Goal: Task Accomplishment & Management: Complete application form

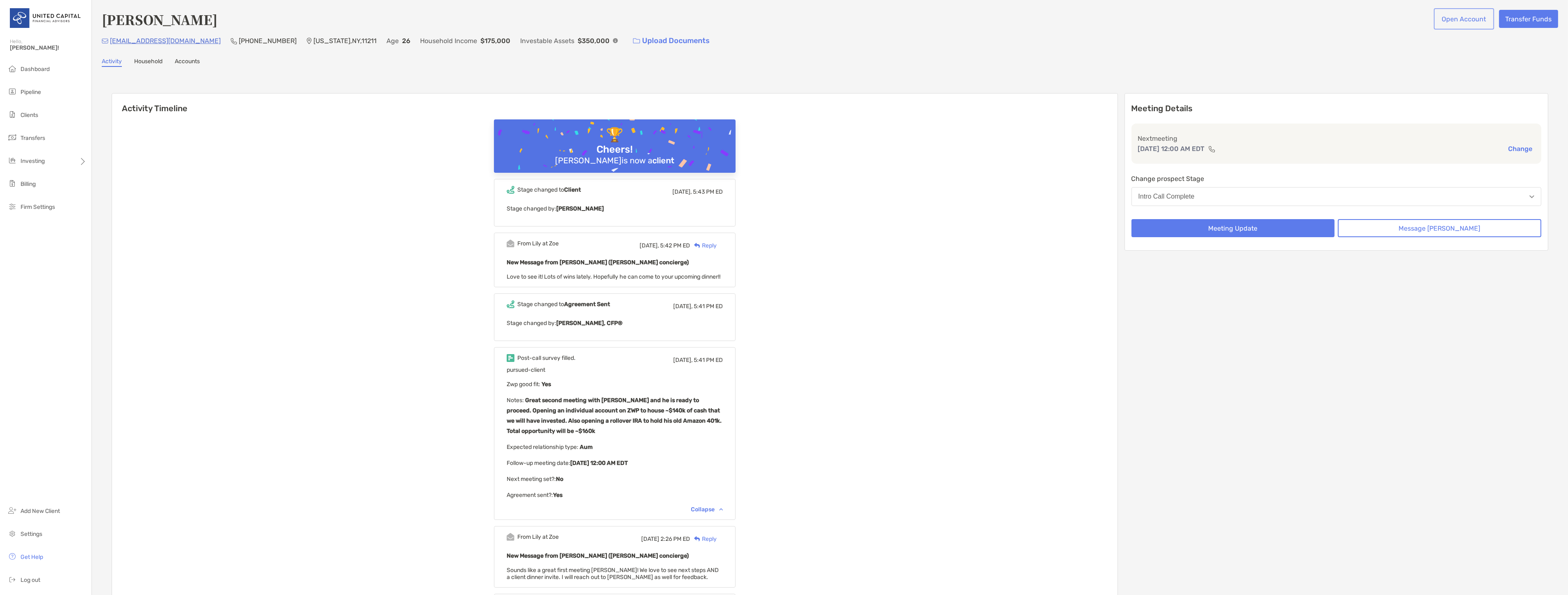
click at [1449, 17] on button "Open Account" at bounding box center [1464, 19] width 57 height 18
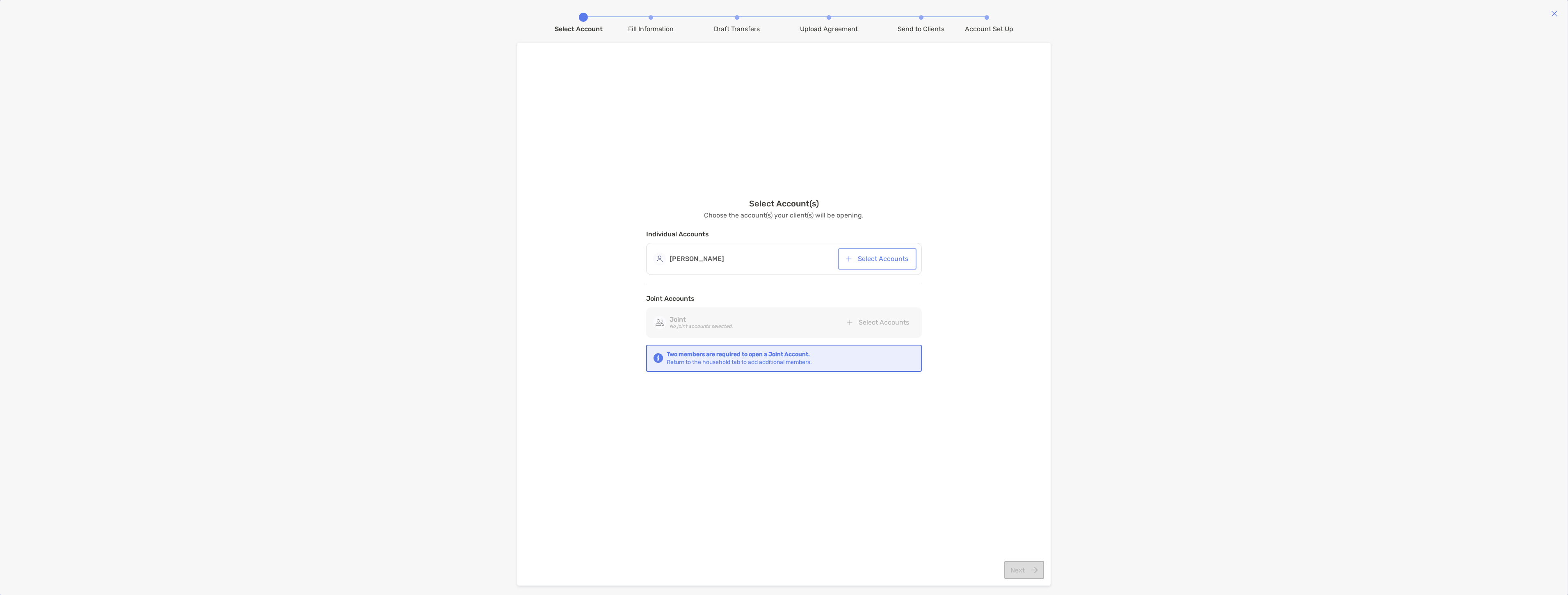
click at [870, 256] on button "Select Accounts" at bounding box center [877, 259] width 75 height 18
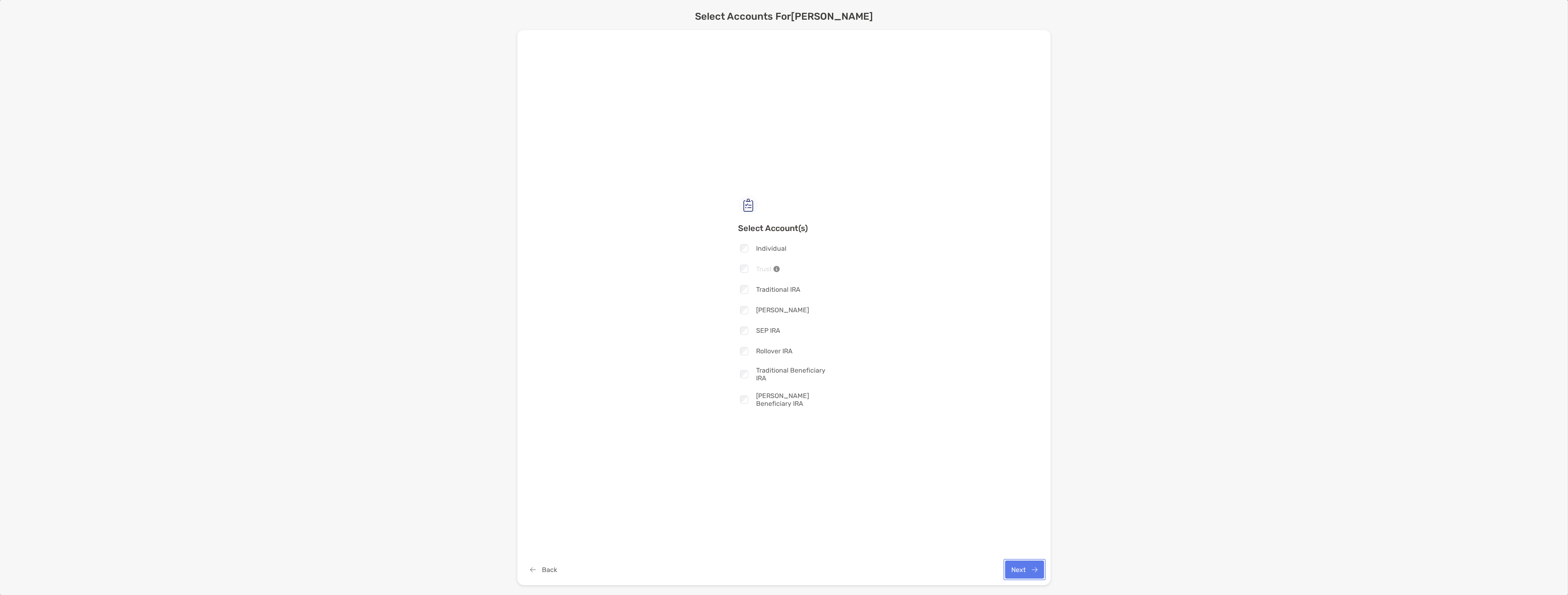
click at [1020, 565] on button "Next" at bounding box center [1024, 570] width 39 height 18
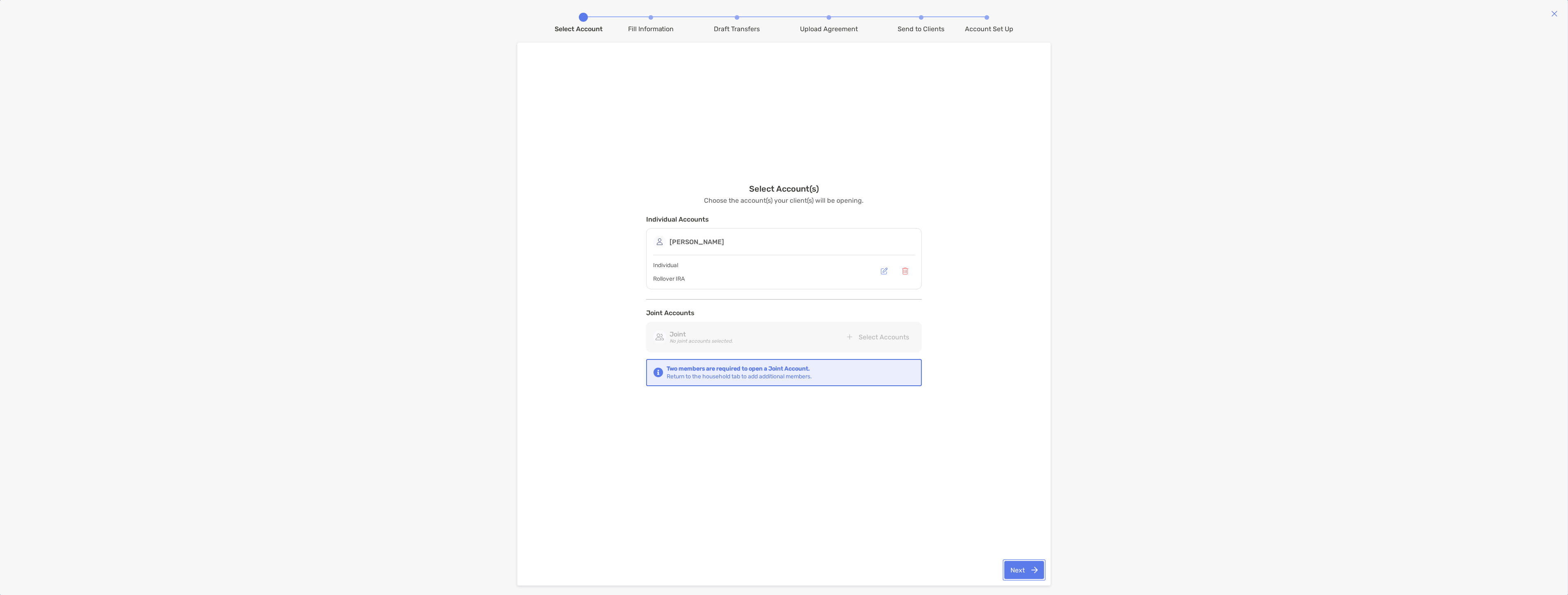
click at [1029, 566] on button "Next" at bounding box center [1024, 570] width 40 height 18
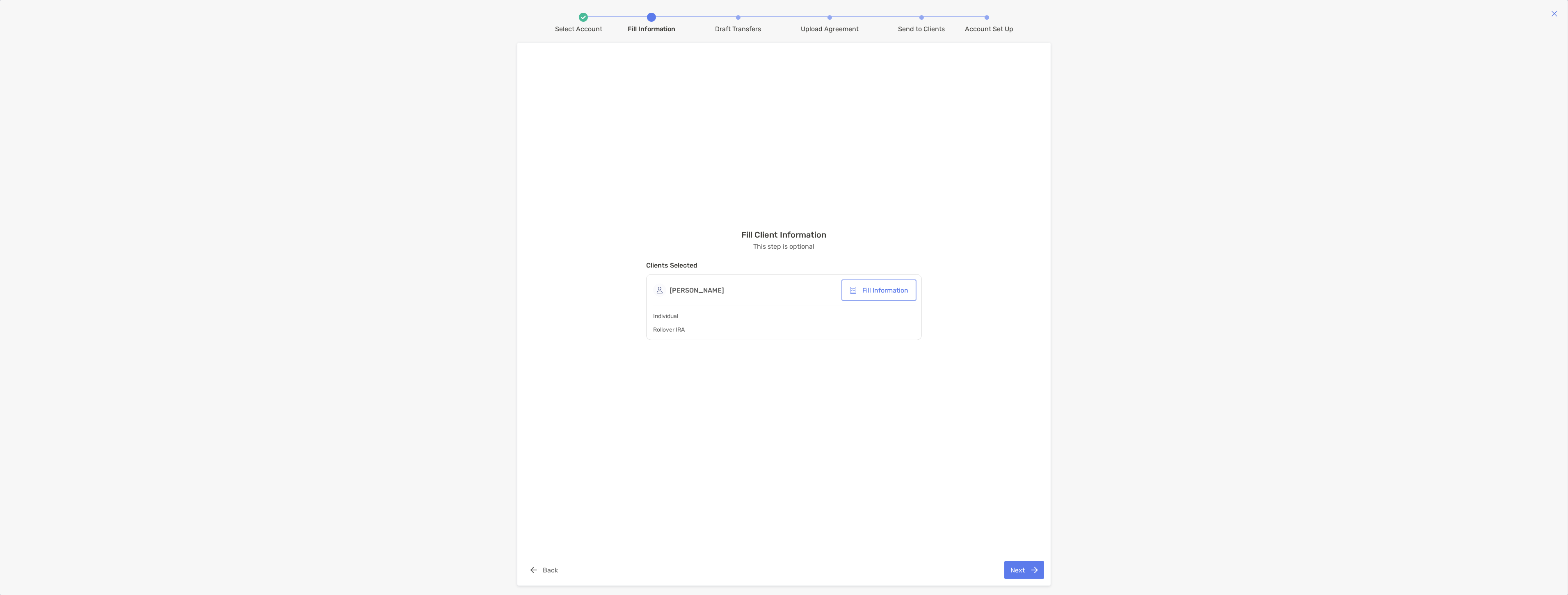
click at [883, 297] on button "Fill Information" at bounding box center [879, 290] width 72 height 18
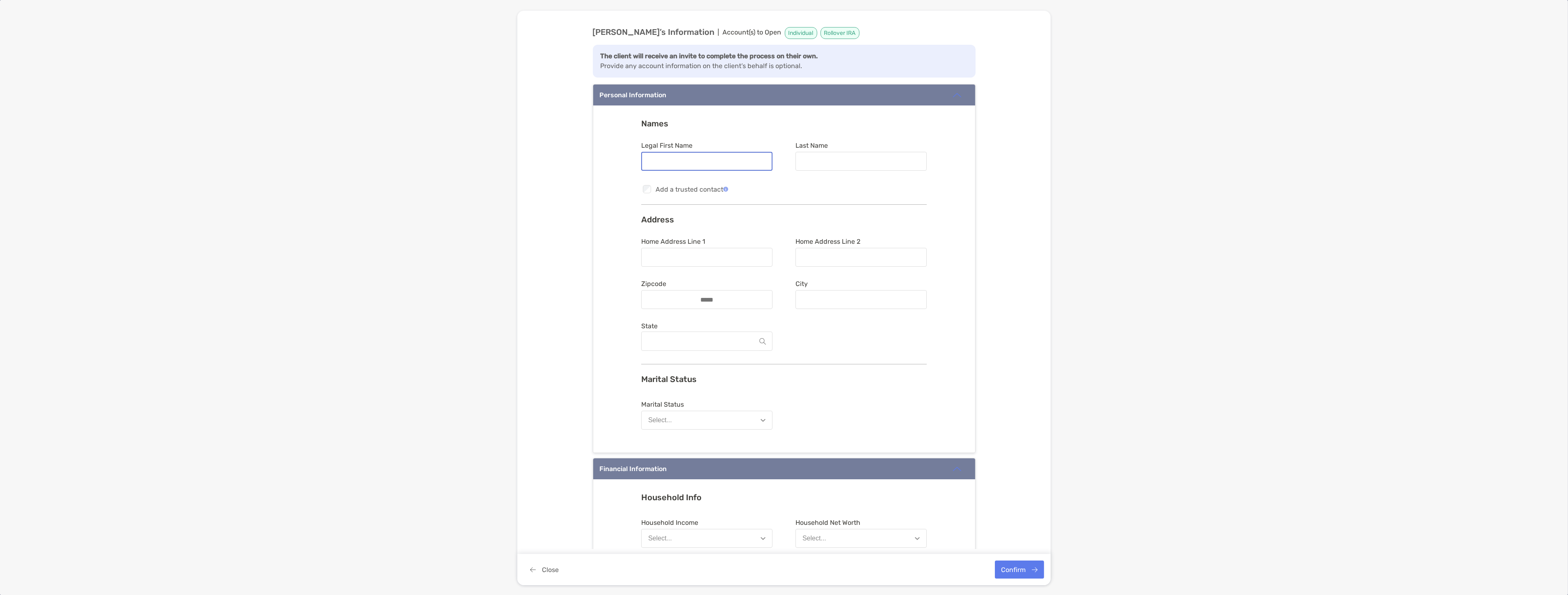
click at [680, 158] on input "Legal First Name" at bounding box center [707, 161] width 130 height 7
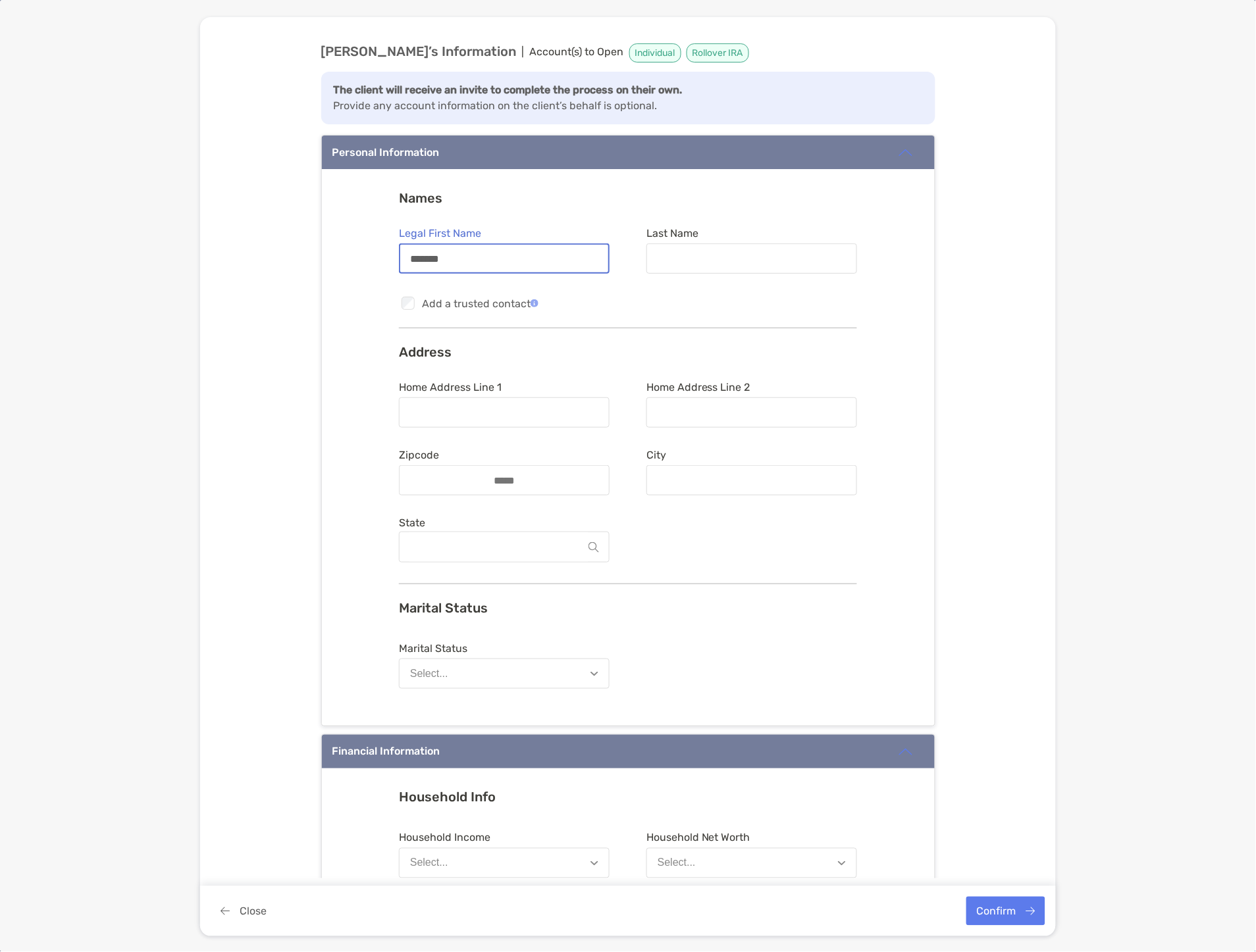
type input "******"
type input "*******"
click at [509, 410] on input "Home Address Line 1" at bounding box center [504, 412] width 208 height 11
drag, startPoint x: 473, startPoint y: 409, endPoint x: 568, endPoint y: 411, distance: 95.0
click at [568, 411] on input "**********" at bounding box center [504, 412] width 208 height 11
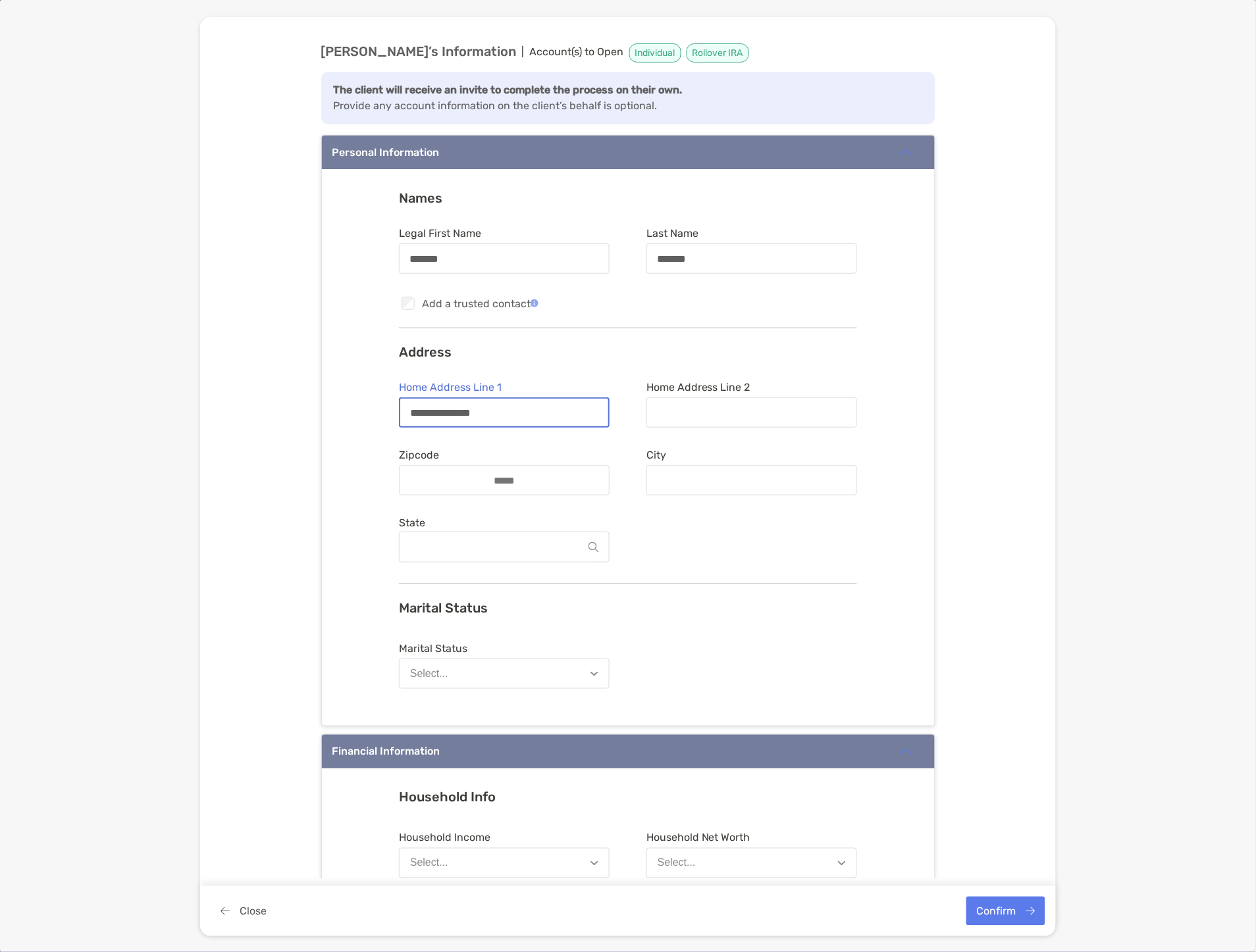
type input "**********"
click at [738, 402] on div at bounding box center [752, 412] width 211 height 30
click at [738, 407] on input "Home Address Line 2" at bounding box center [751, 412] width 208 height 11
type input "*******"
click at [491, 476] on input "Zipcode" at bounding box center [504, 480] width 105 height 11
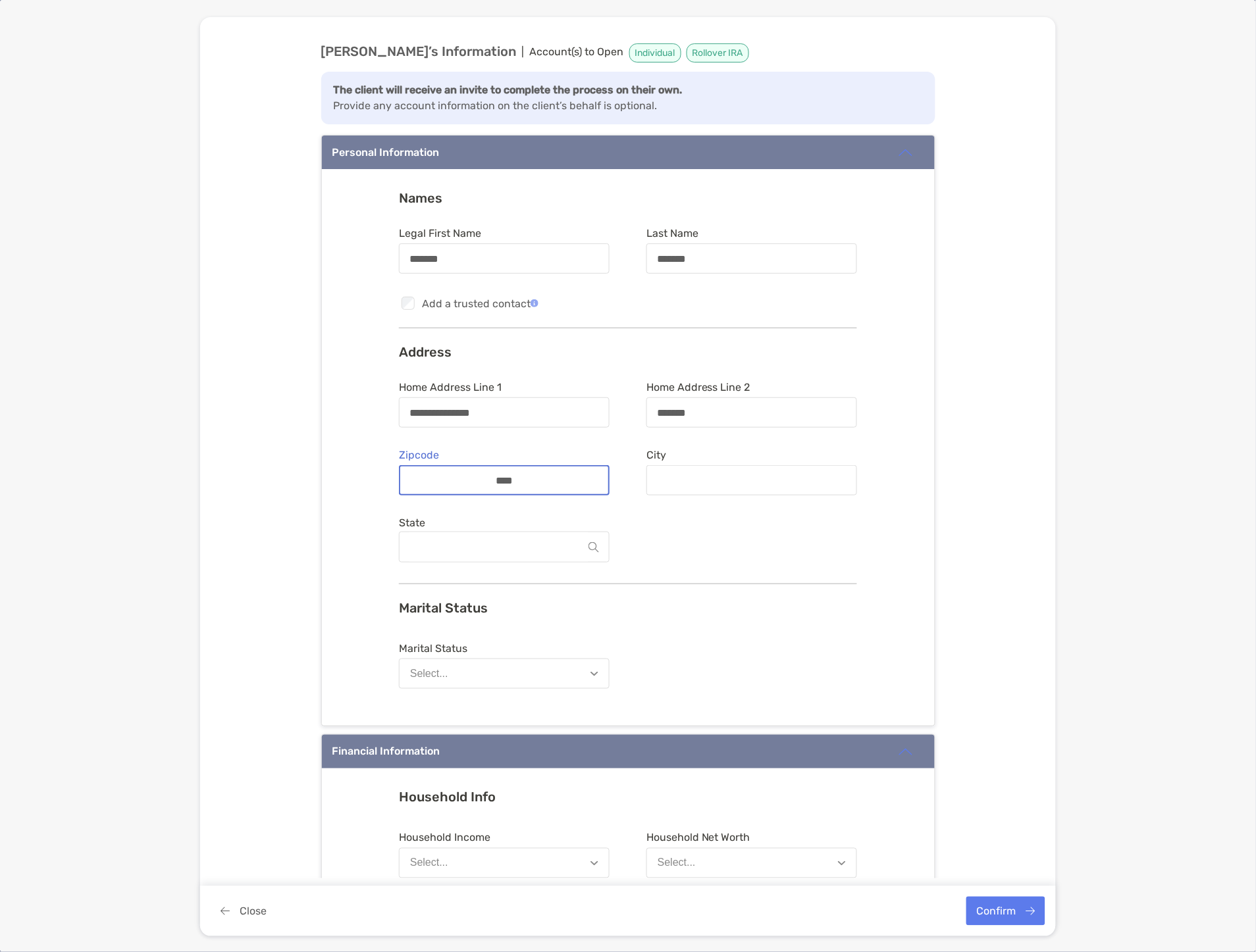
type input "*****"
type input "********"
type input "*****"
click at [714, 476] on input "********" at bounding box center [751, 480] width 208 height 11
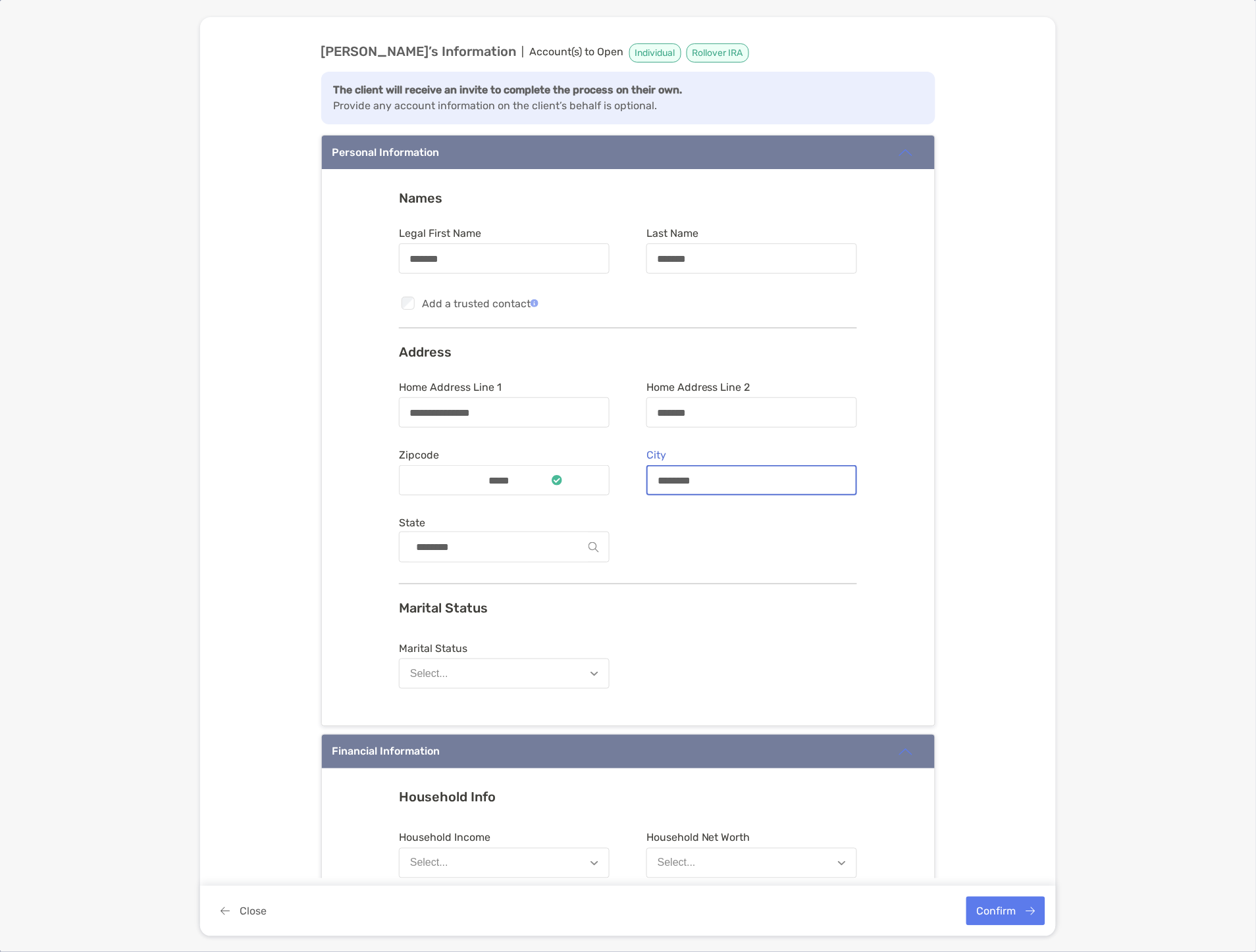
click at [714, 476] on input "********" at bounding box center [751, 480] width 208 height 11
click at [715, 478] on input "********" at bounding box center [751, 480] width 208 height 11
type input "********"
click at [547, 660] on button "Select..." at bounding box center [504, 674] width 211 height 30
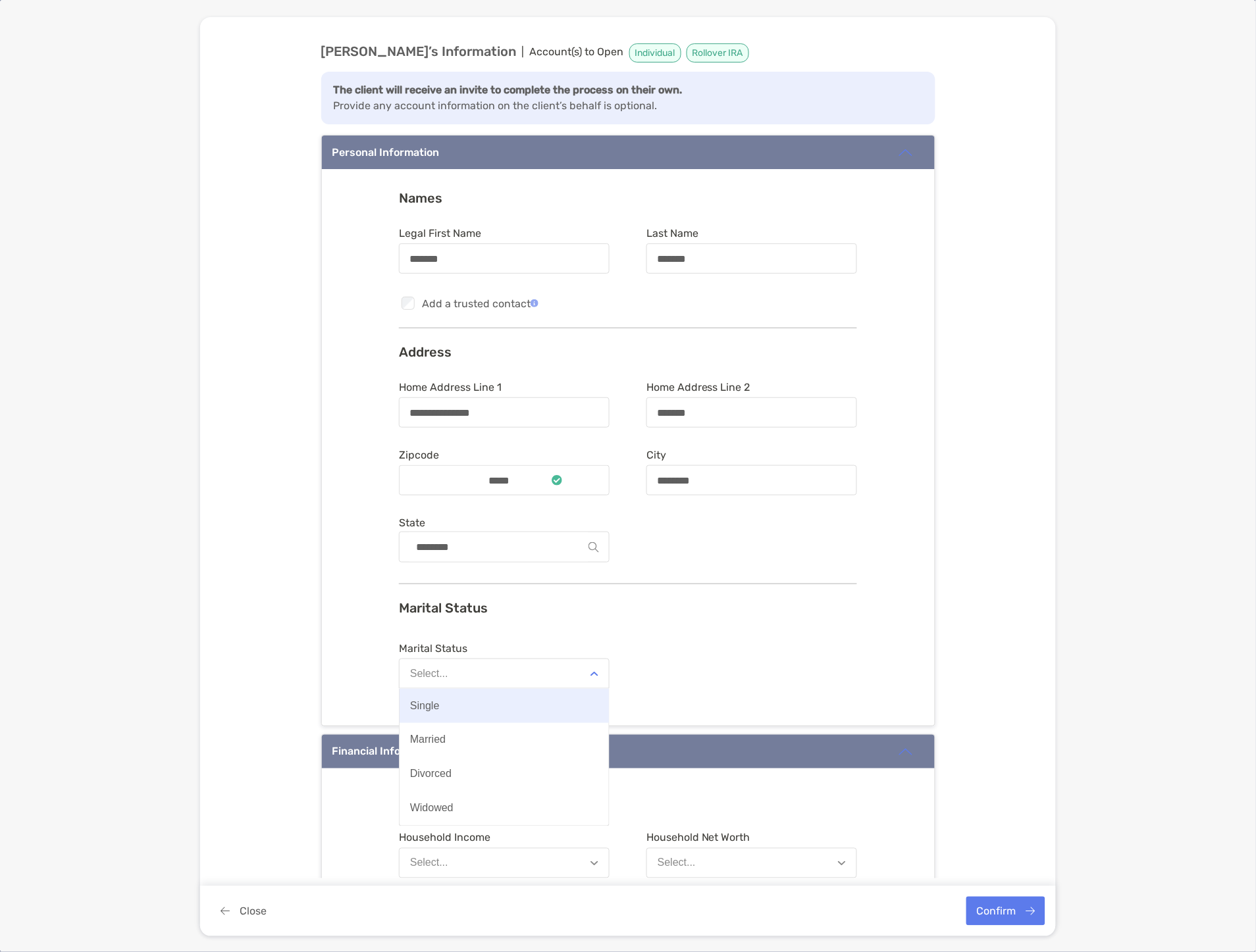
click at [477, 702] on button "Single" at bounding box center [504, 706] width 209 height 34
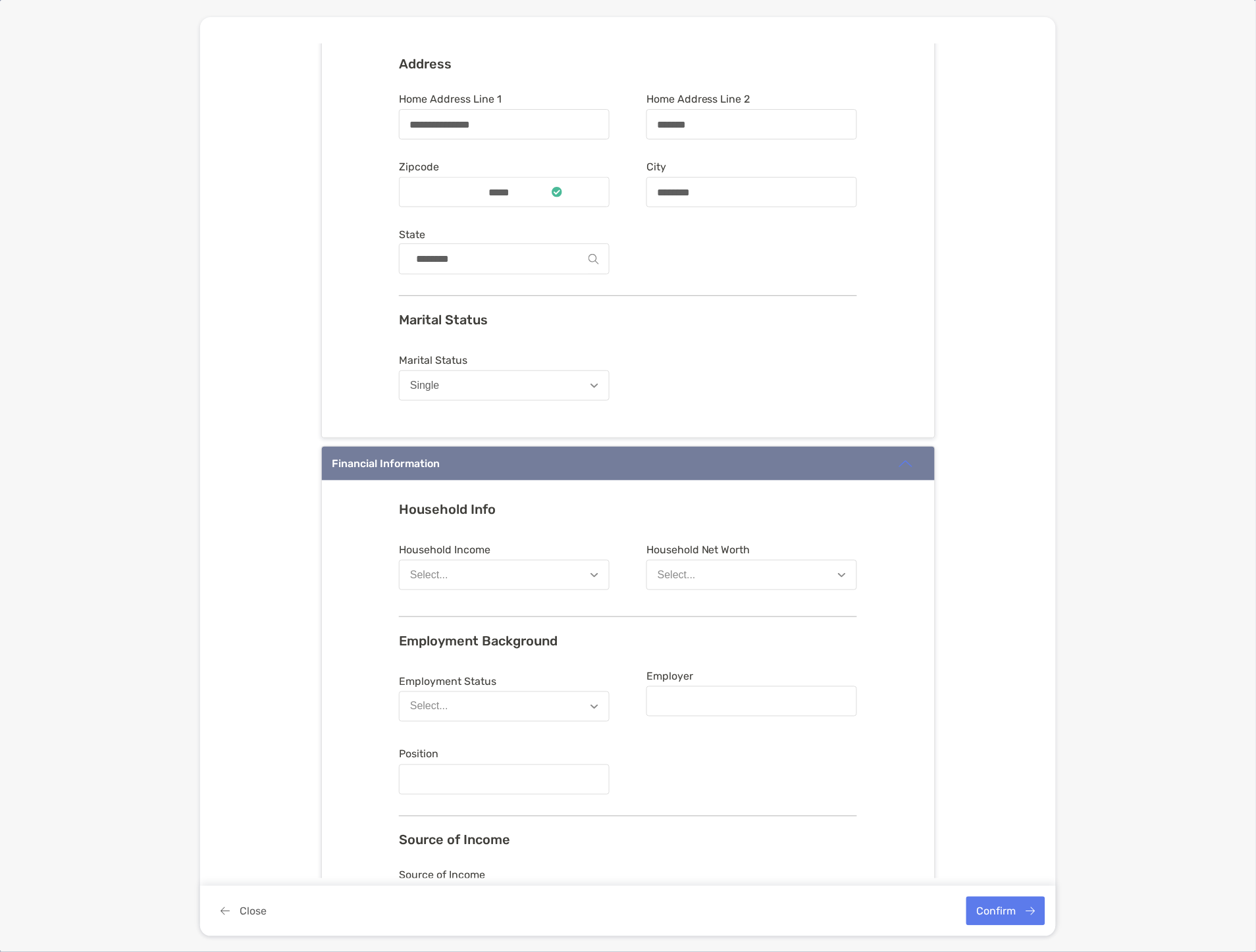
scroll to position [292, 0]
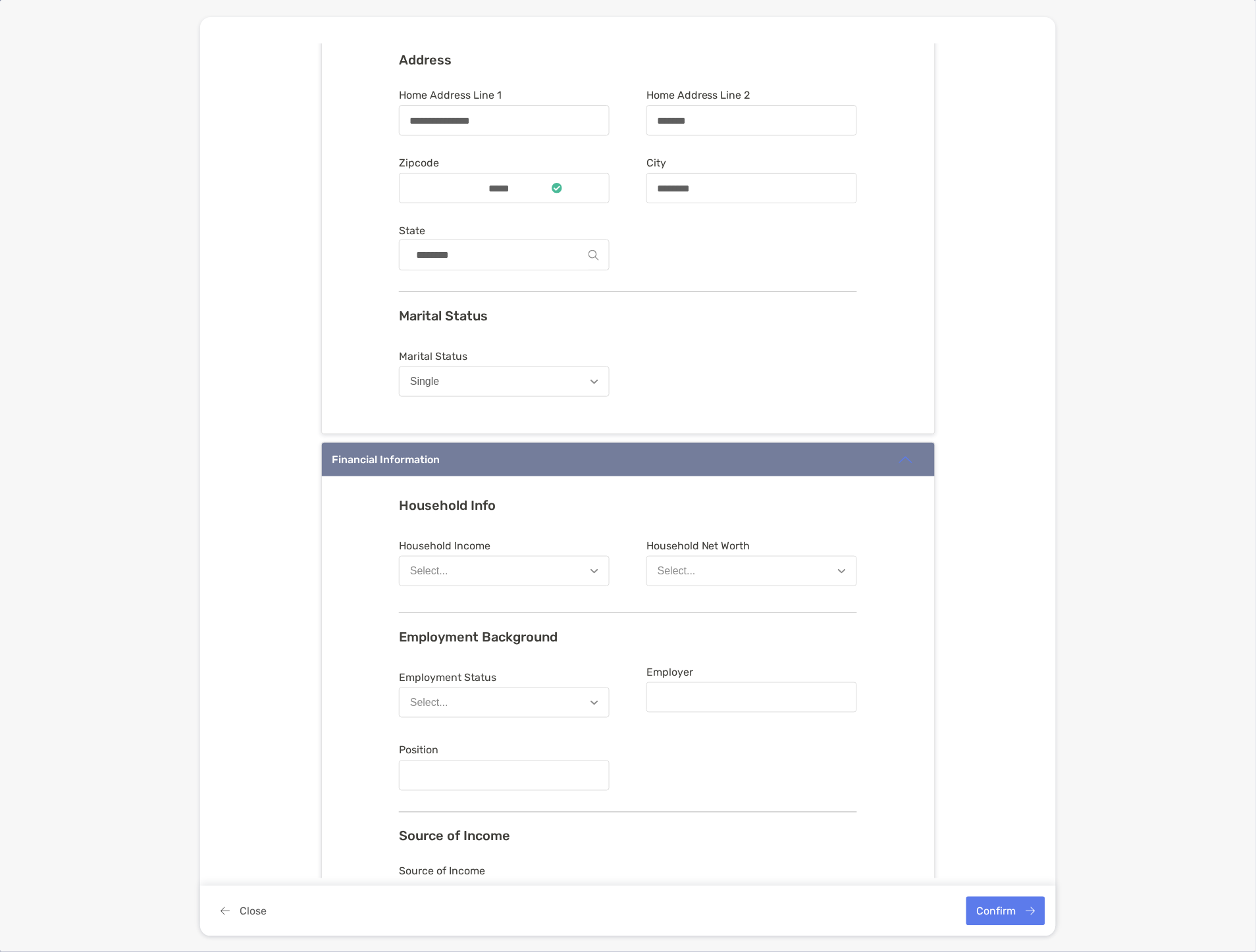
click at [494, 569] on button "Select..." at bounding box center [504, 571] width 211 height 30
click at [498, 691] on button "$100,001 - $200,000" at bounding box center [504, 706] width 209 height 34
click at [692, 562] on button "Select..." at bounding box center [752, 571] width 211 height 30
click at [715, 703] on div "$200,001 - $500,000" at bounding box center [706, 706] width 98 height 12
click at [461, 695] on button "Select..." at bounding box center [504, 702] width 211 height 30
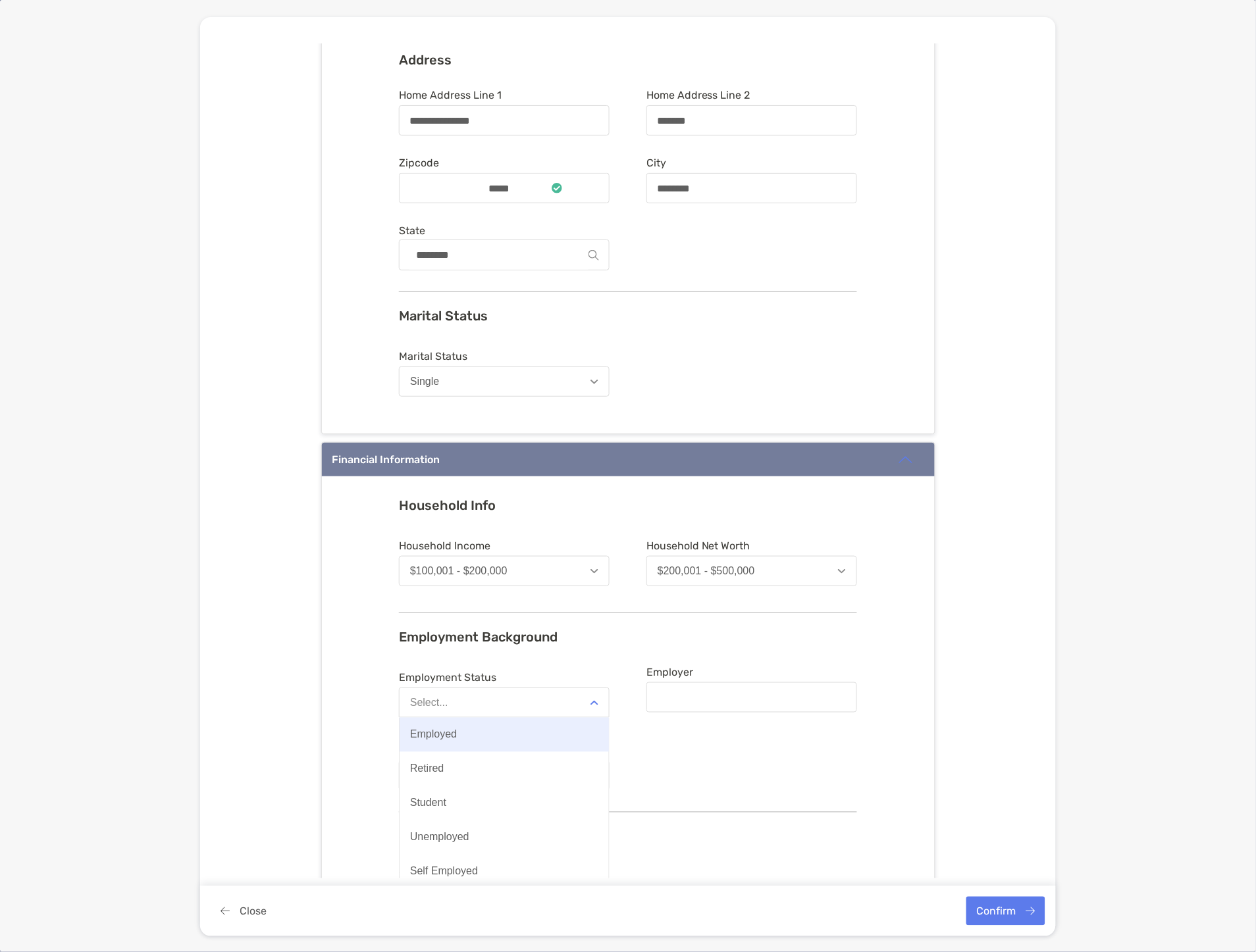
click at [455, 742] on button "Employed" at bounding box center [504, 734] width 209 height 34
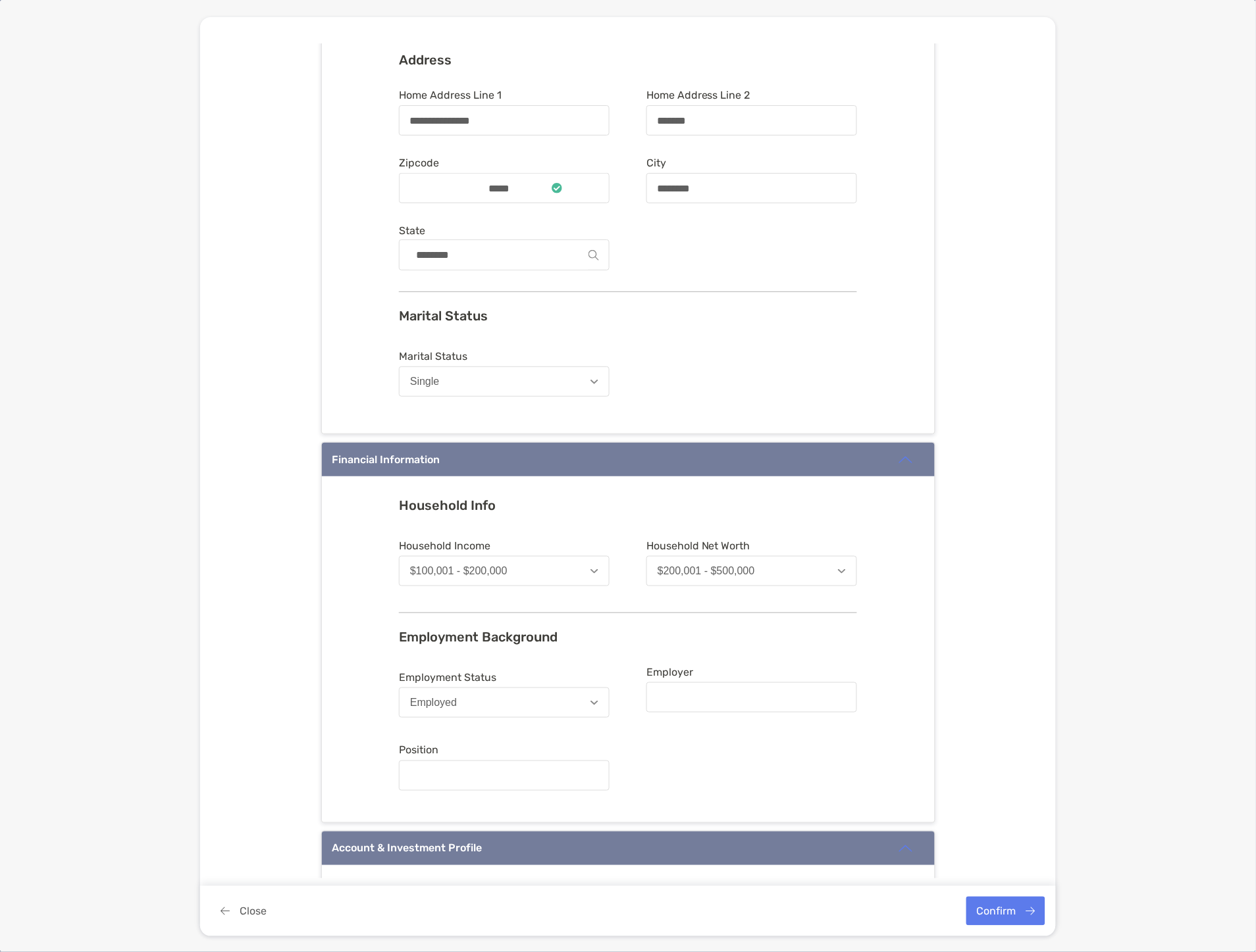
click at [668, 706] on div at bounding box center [752, 697] width 211 height 30
click at [668, 703] on input "Employer" at bounding box center [751, 697] width 208 height 11
type input "**********"
click at [530, 776] on input "Position" at bounding box center [504, 775] width 208 height 11
type input "**********"
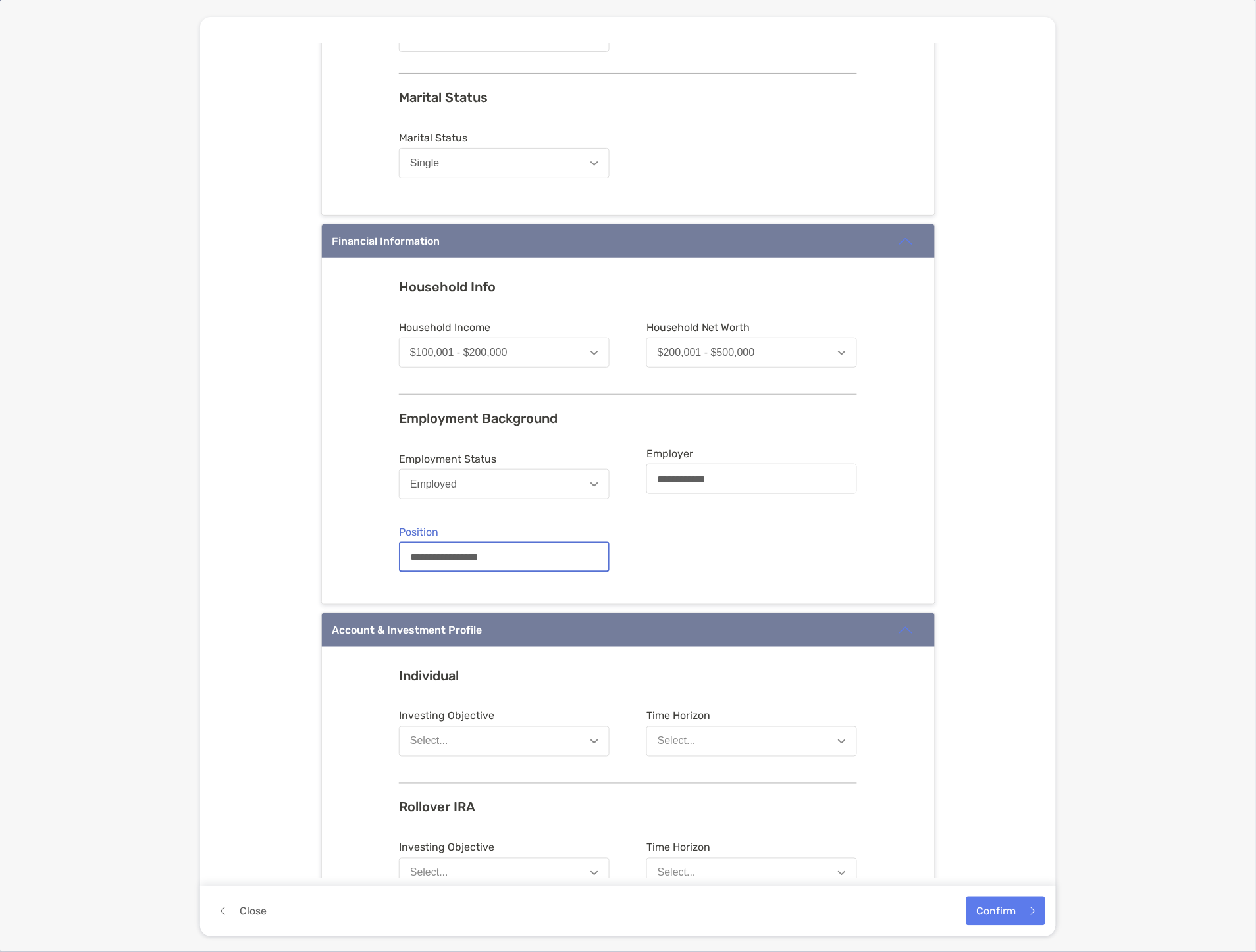
scroll to position [512, 0]
click at [512, 746] on button "Select..." at bounding box center [504, 740] width 211 height 30
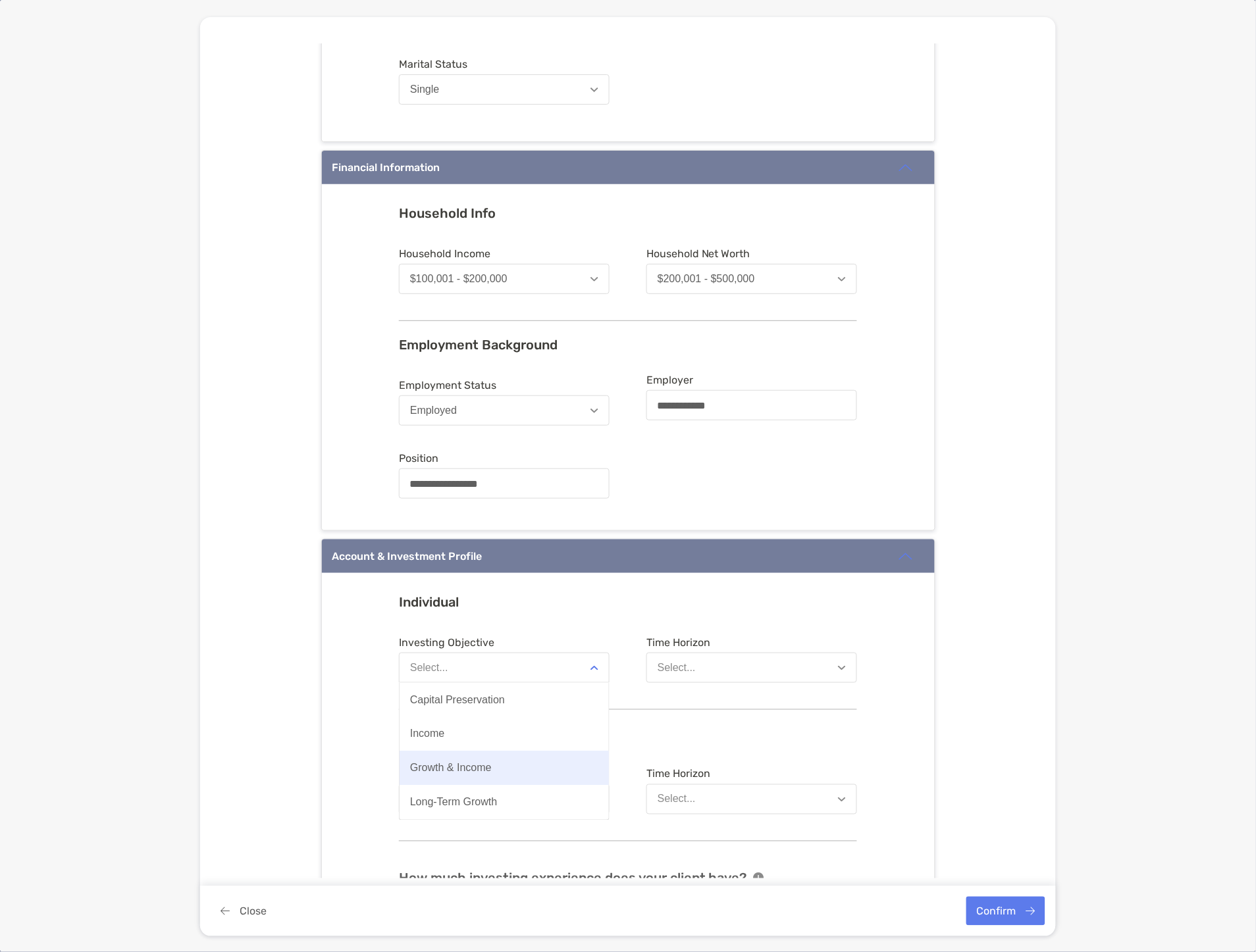
click at [516, 762] on button "Growth & Income" at bounding box center [504, 768] width 209 height 34
click at [738, 658] on button "Select..." at bounding box center [752, 668] width 211 height 30
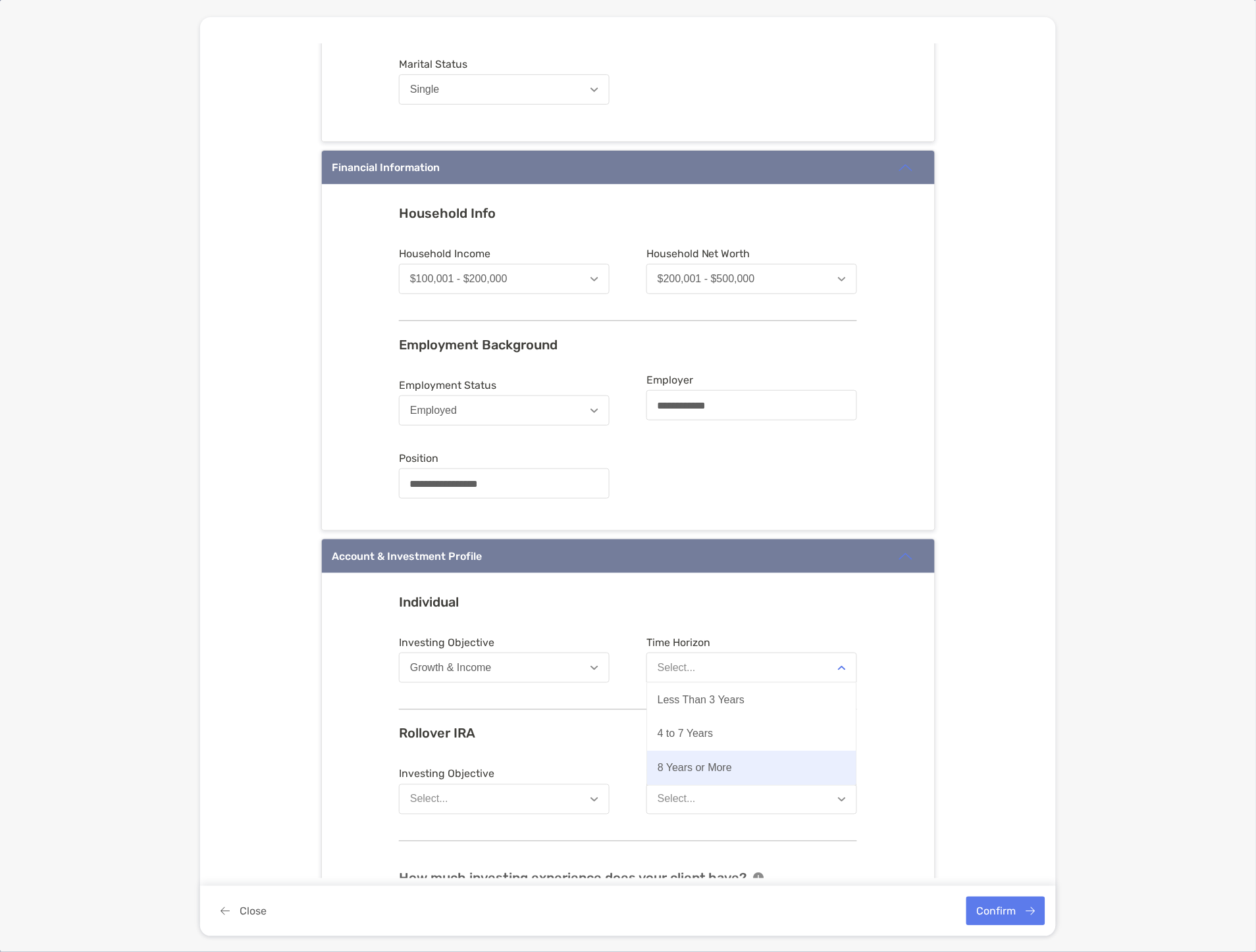
click at [697, 758] on button "8 Years or More" at bounding box center [752, 768] width 209 height 34
click at [476, 786] on button "Select..." at bounding box center [504, 799] width 211 height 30
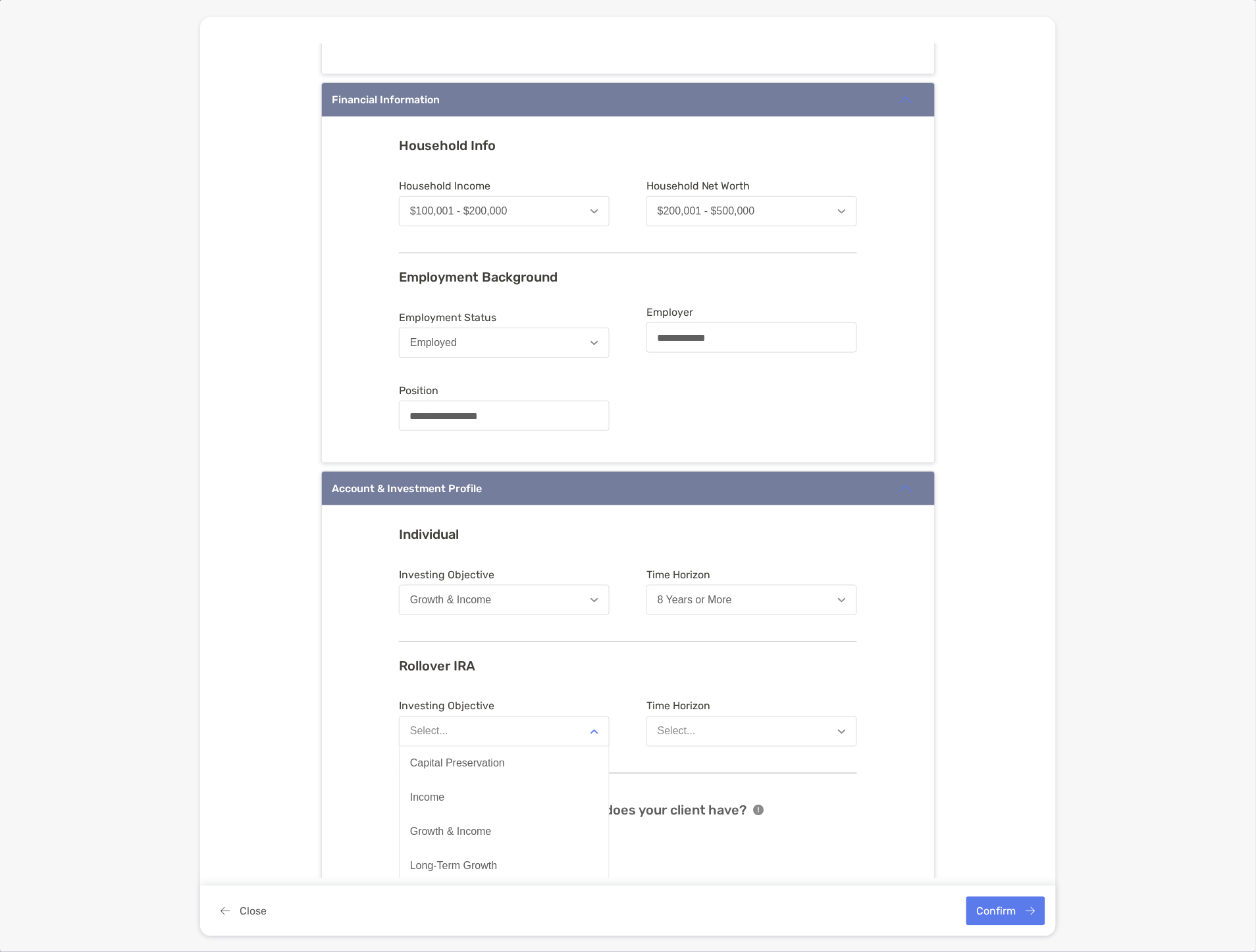
scroll to position [731, 0]
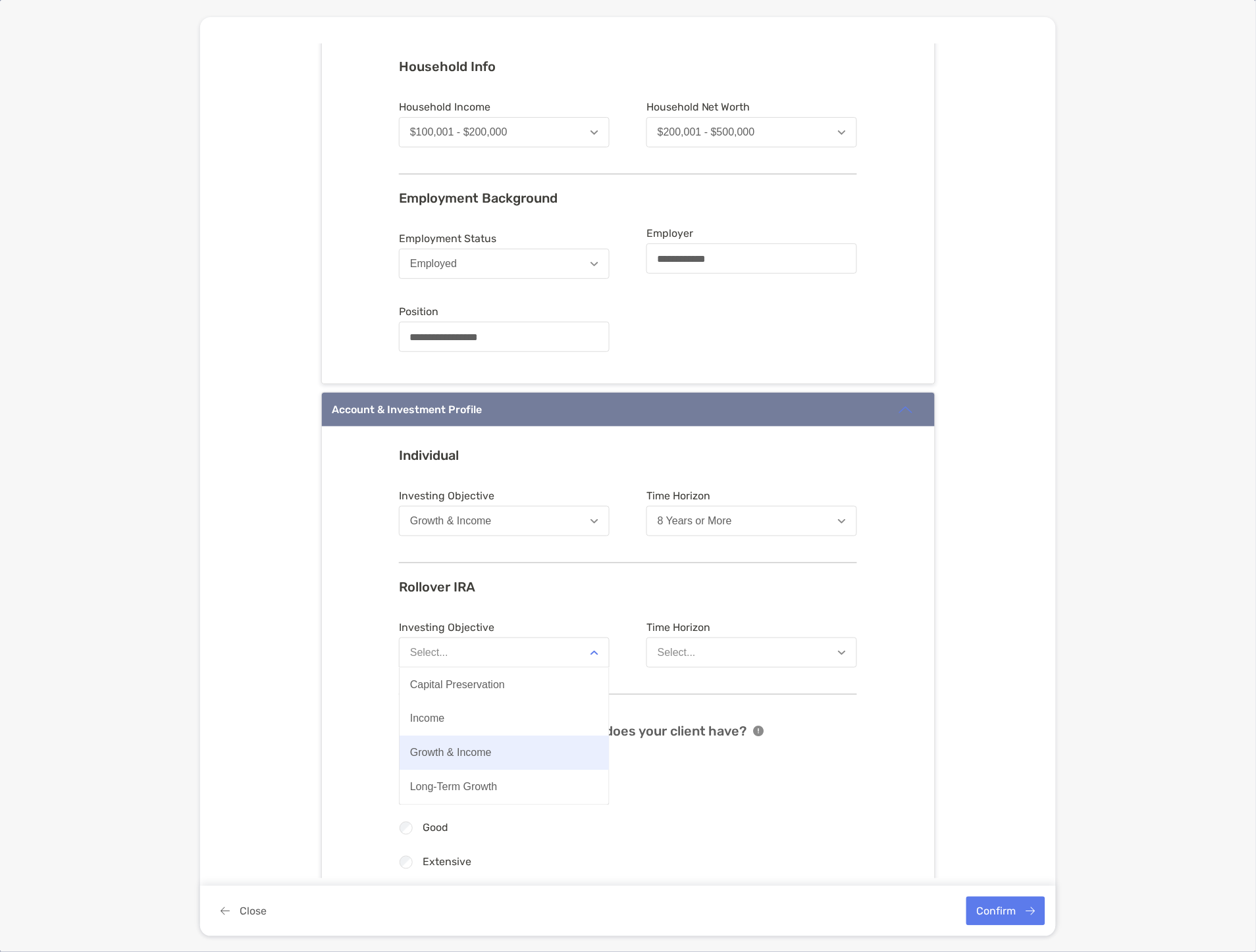
click at [483, 760] on button "Growth & Income" at bounding box center [504, 753] width 209 height 34
click at [712, 655] on button "Select..." at bounding box center [752, 652] width 211 height 30
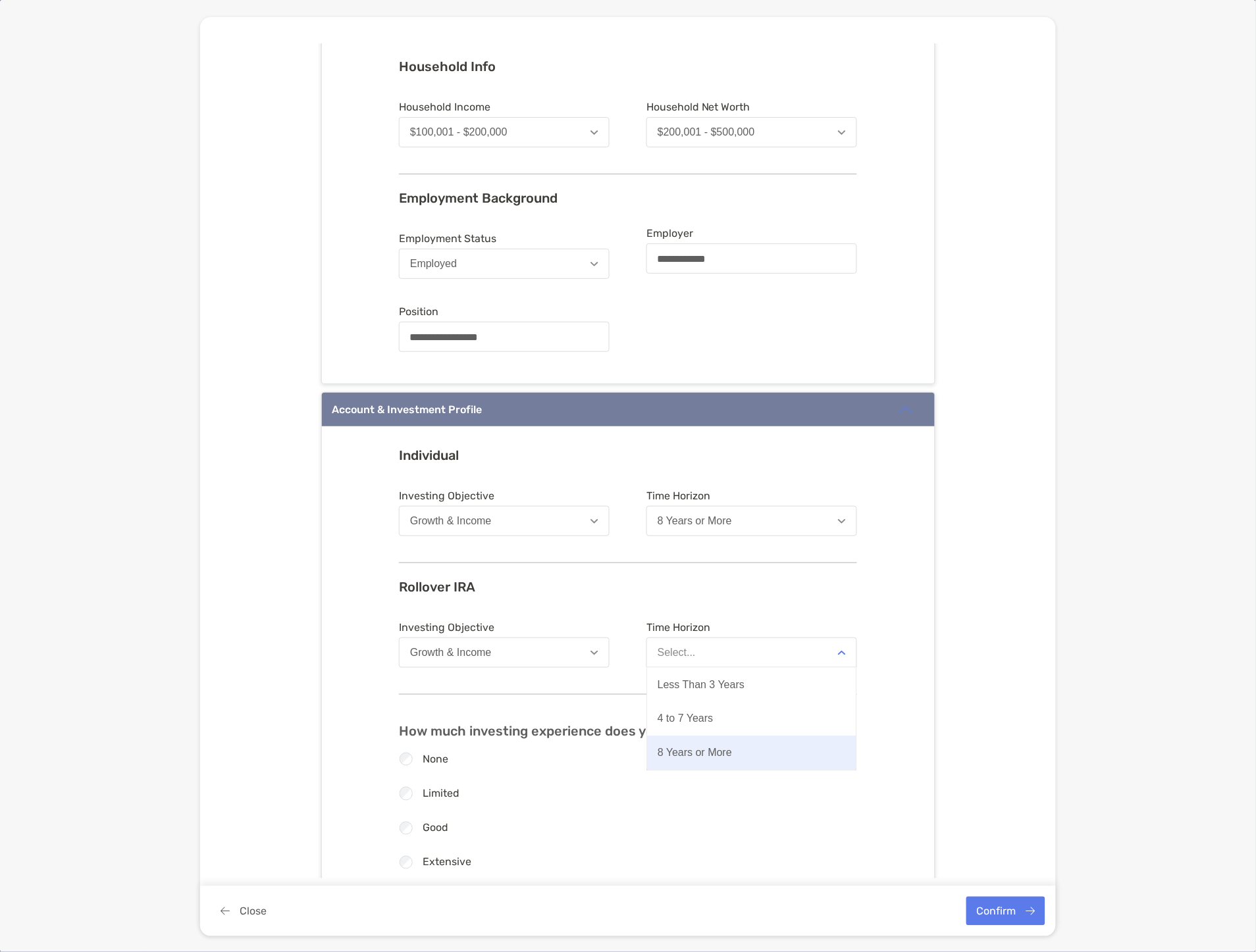
click at [706, 740] on button "8 Years or More" at bounding box center [752, 753] width 209 height 34
click at [503, 653] on button "Growth & Income" at bounding box center [504, 652] width 211 height 30
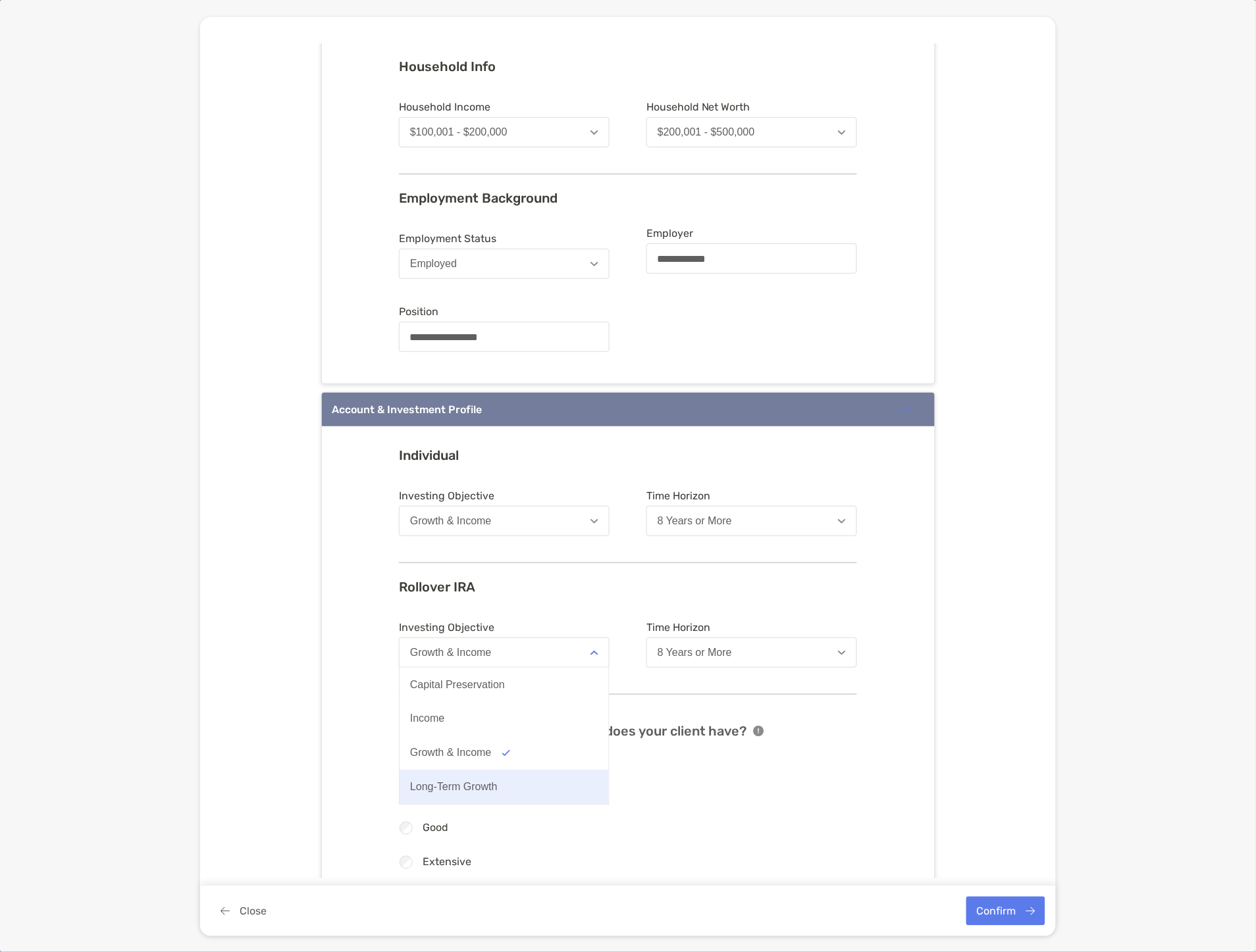
click at [505, 781] on button "Long-Term Growth" at bounding box center [504, 787] width 209 height 34
click at [711, 653] on div "8 Years or More" at bounding box center [694, 653] width 74 height 12
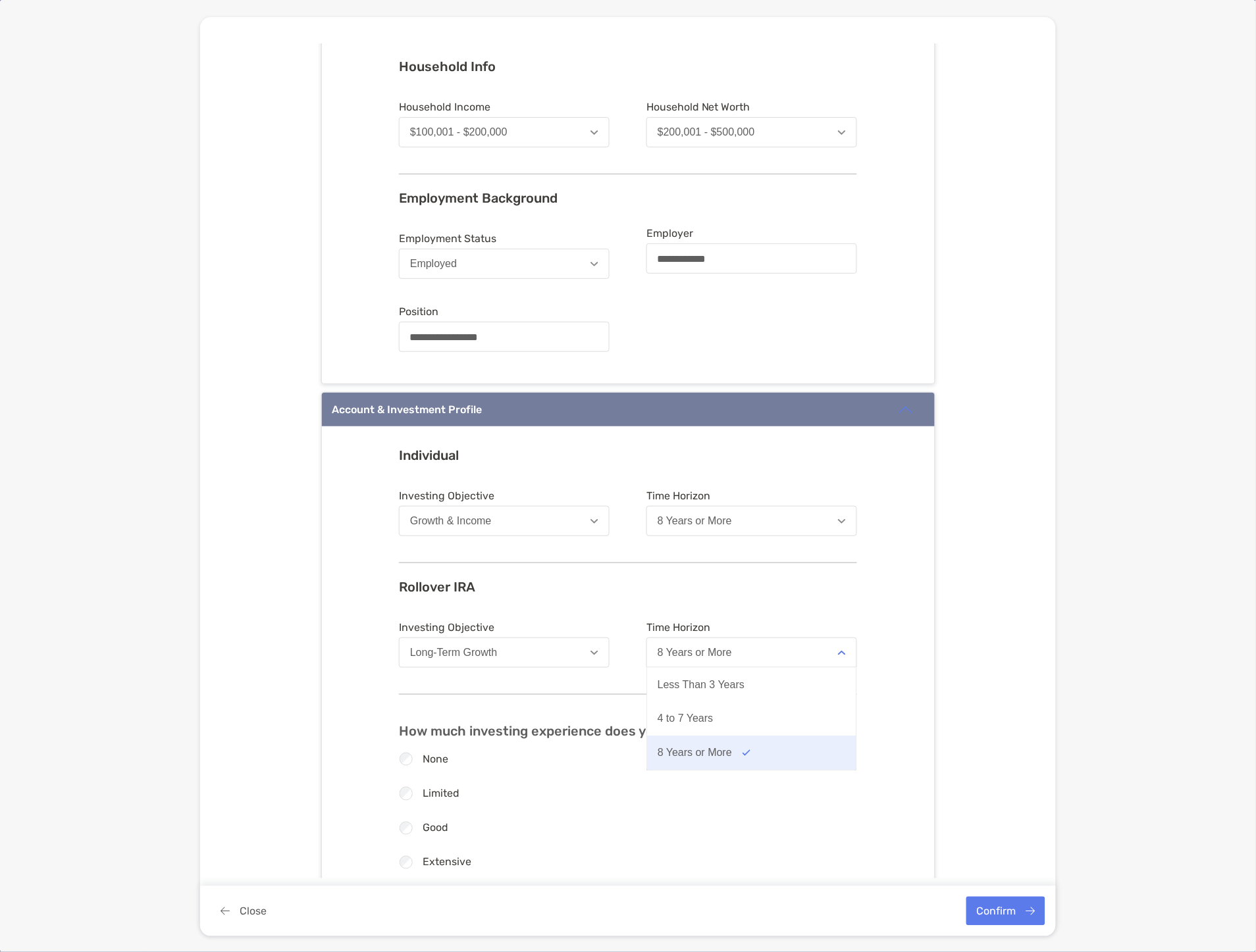
click at [699, 748] on div "8 Years or More" at bounding box center [694, 754] width 74 height 12
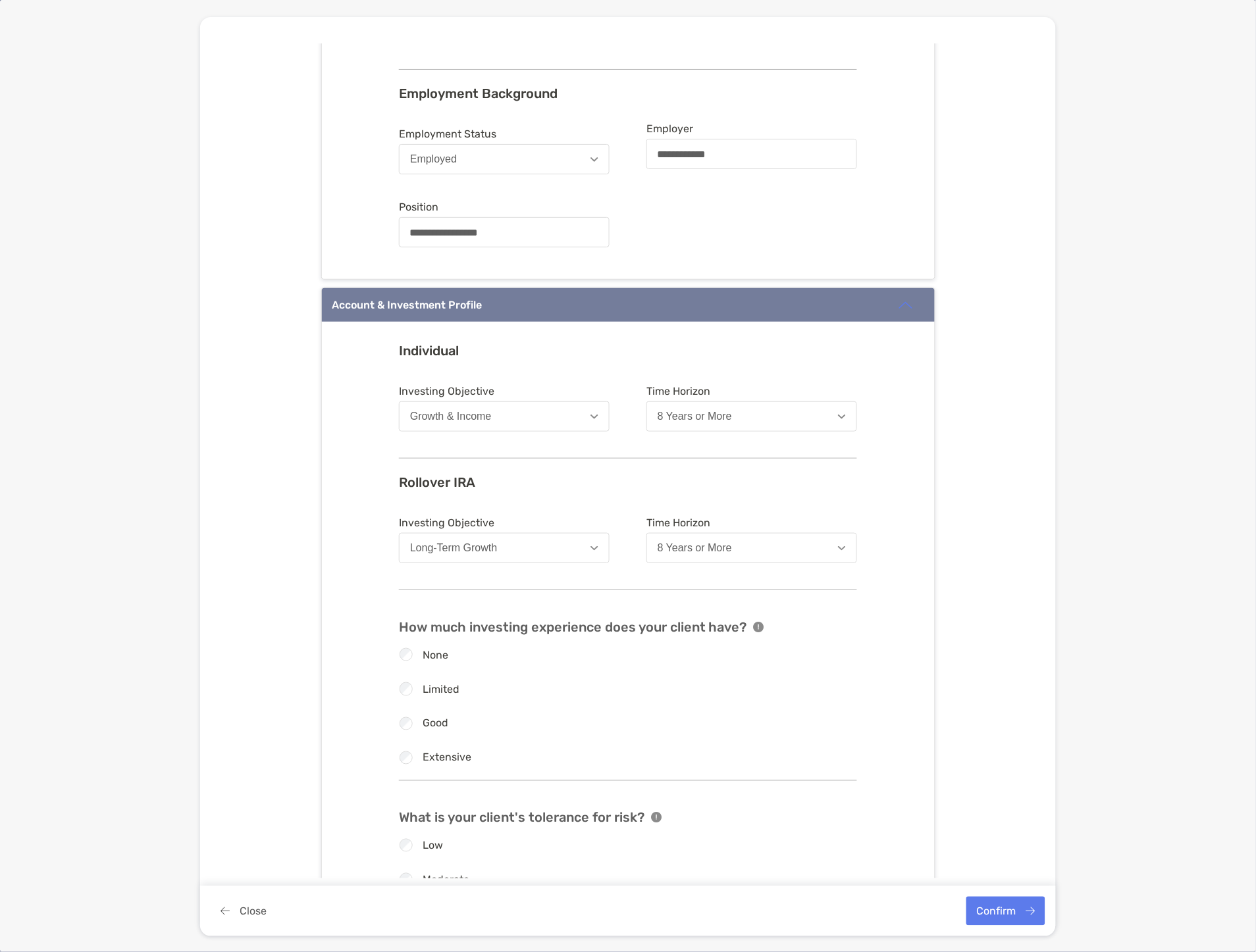
scroll to position [950, 0]
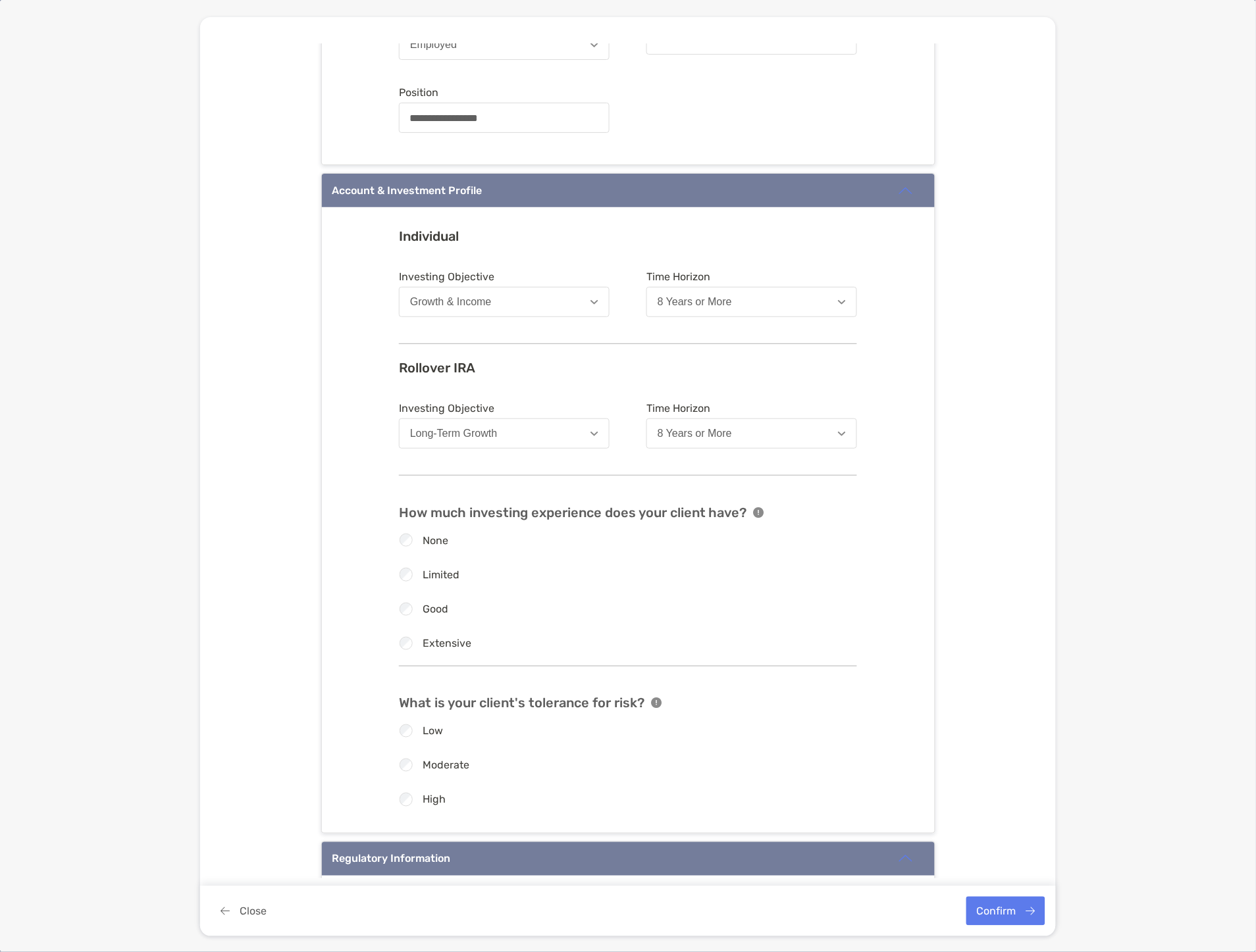
click at [455, 766] on label "Moderate" at bounding box center [446, 765] width 47 height 11
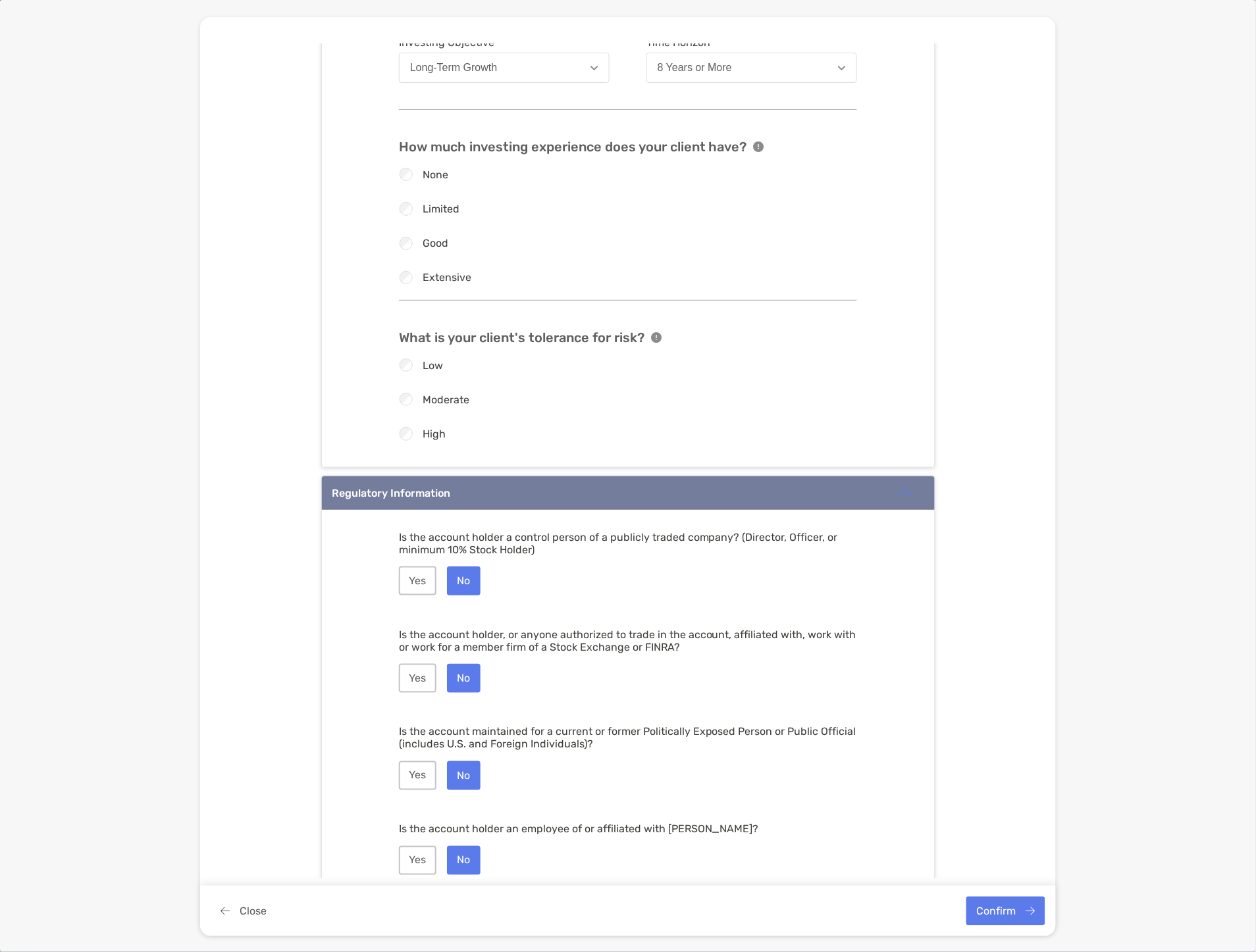
scroll to position [1366, 0]
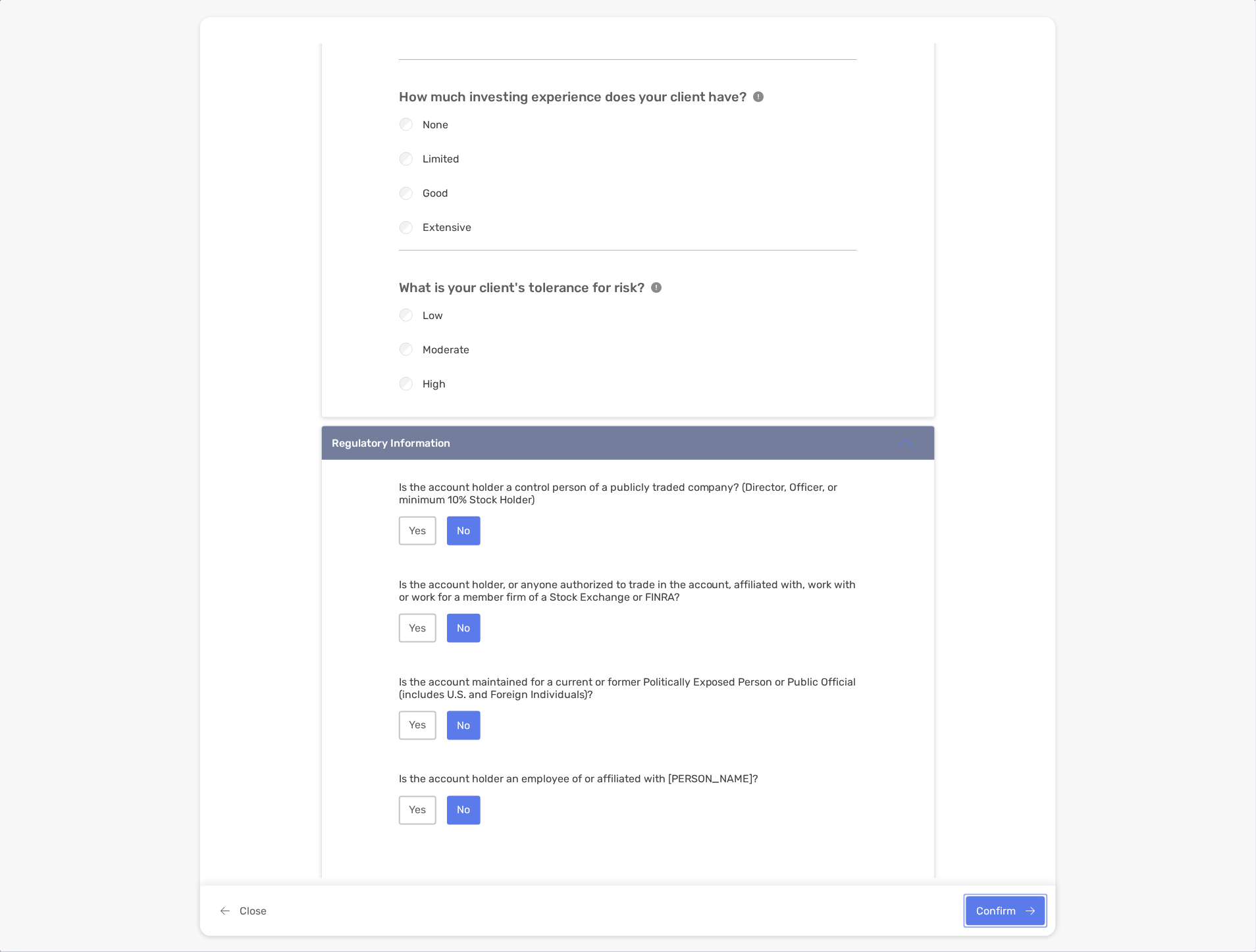
click at [1004, 910] on button "Confirm" at bounding box center [1005, 912] width 79 height 29
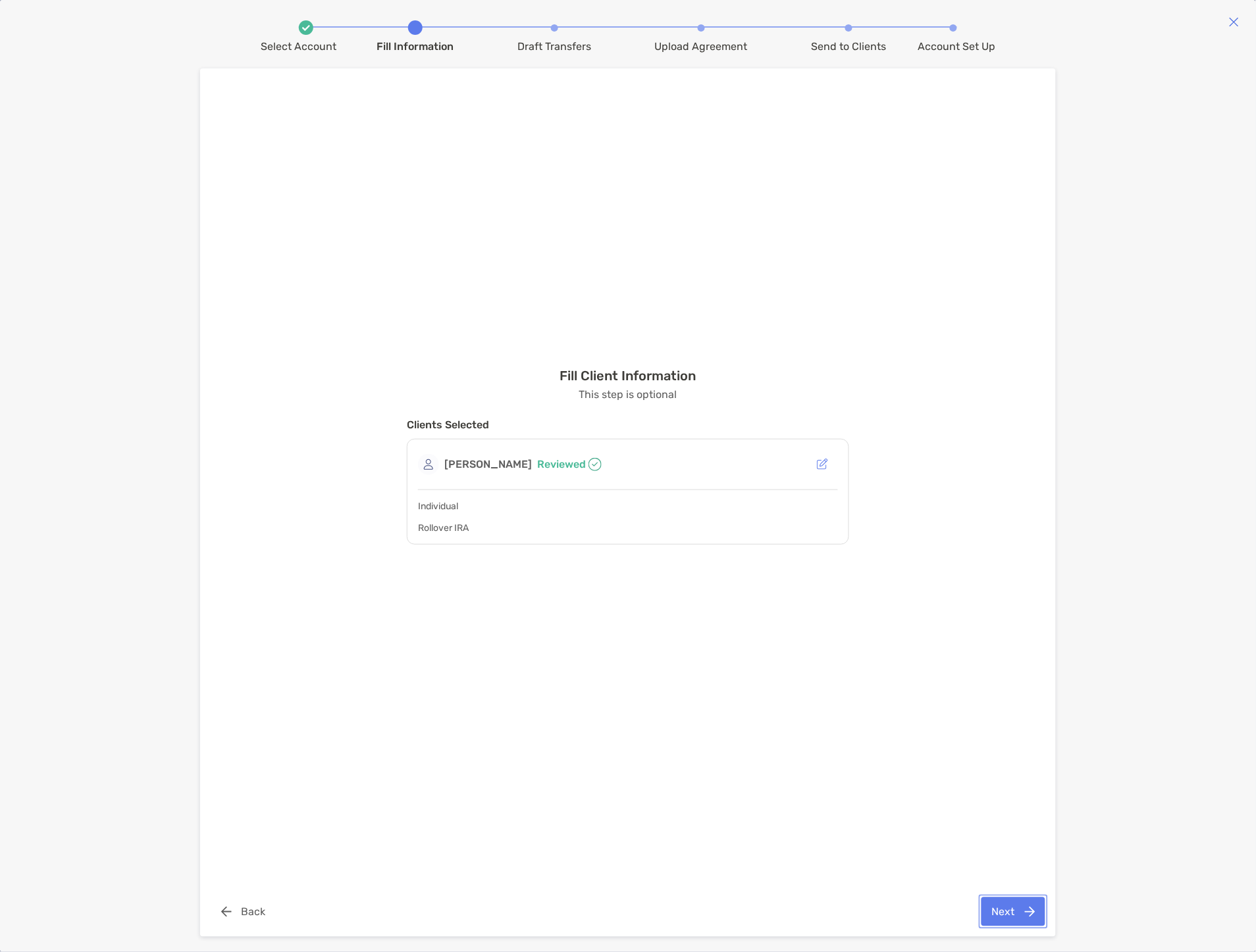
click at [1034, 918] on button "Next" at bounding box center [1013, 912] width 63 height 29
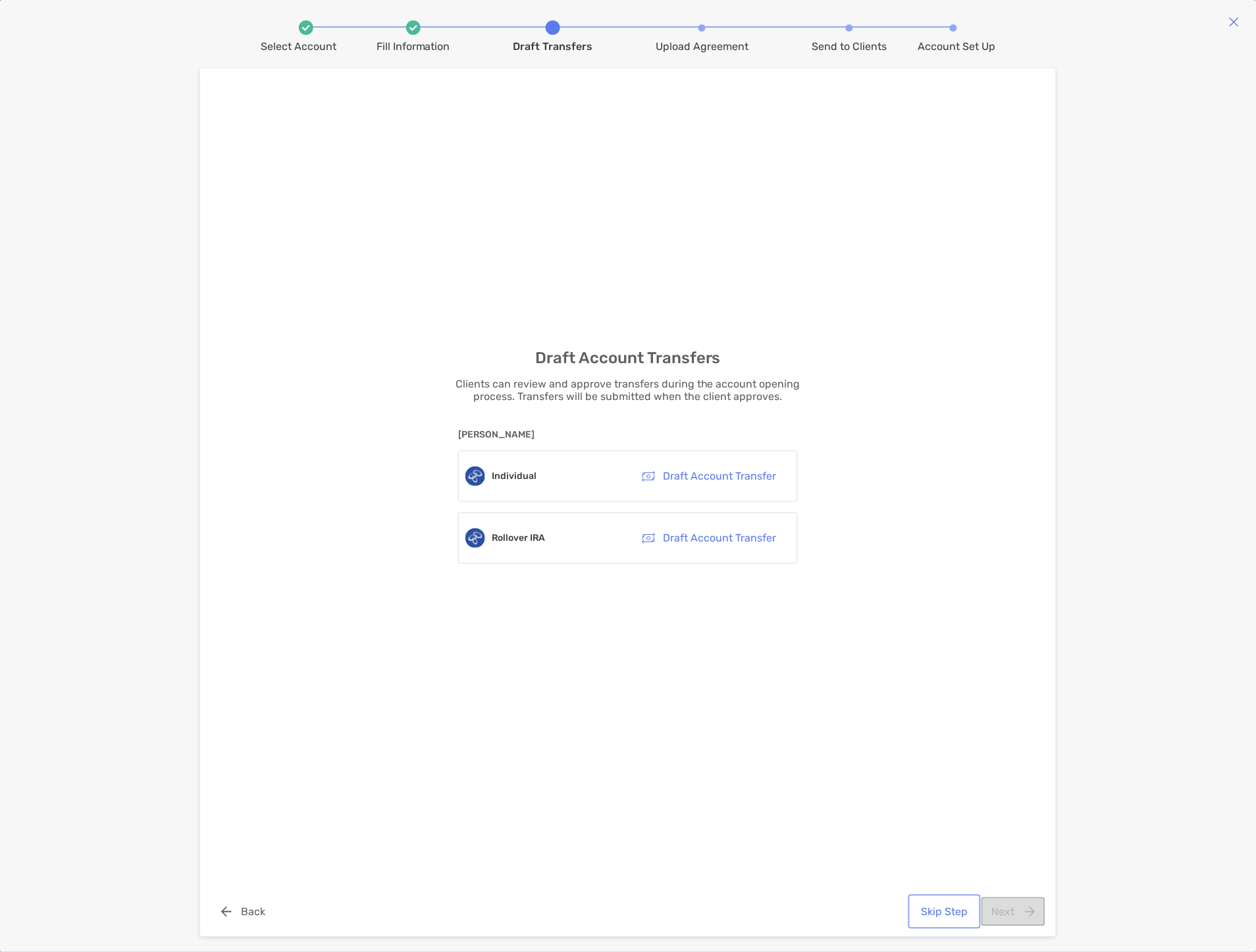
click at [945, 911] on button "Skip Step" at bounding box center [944, 912] width 67 height 29
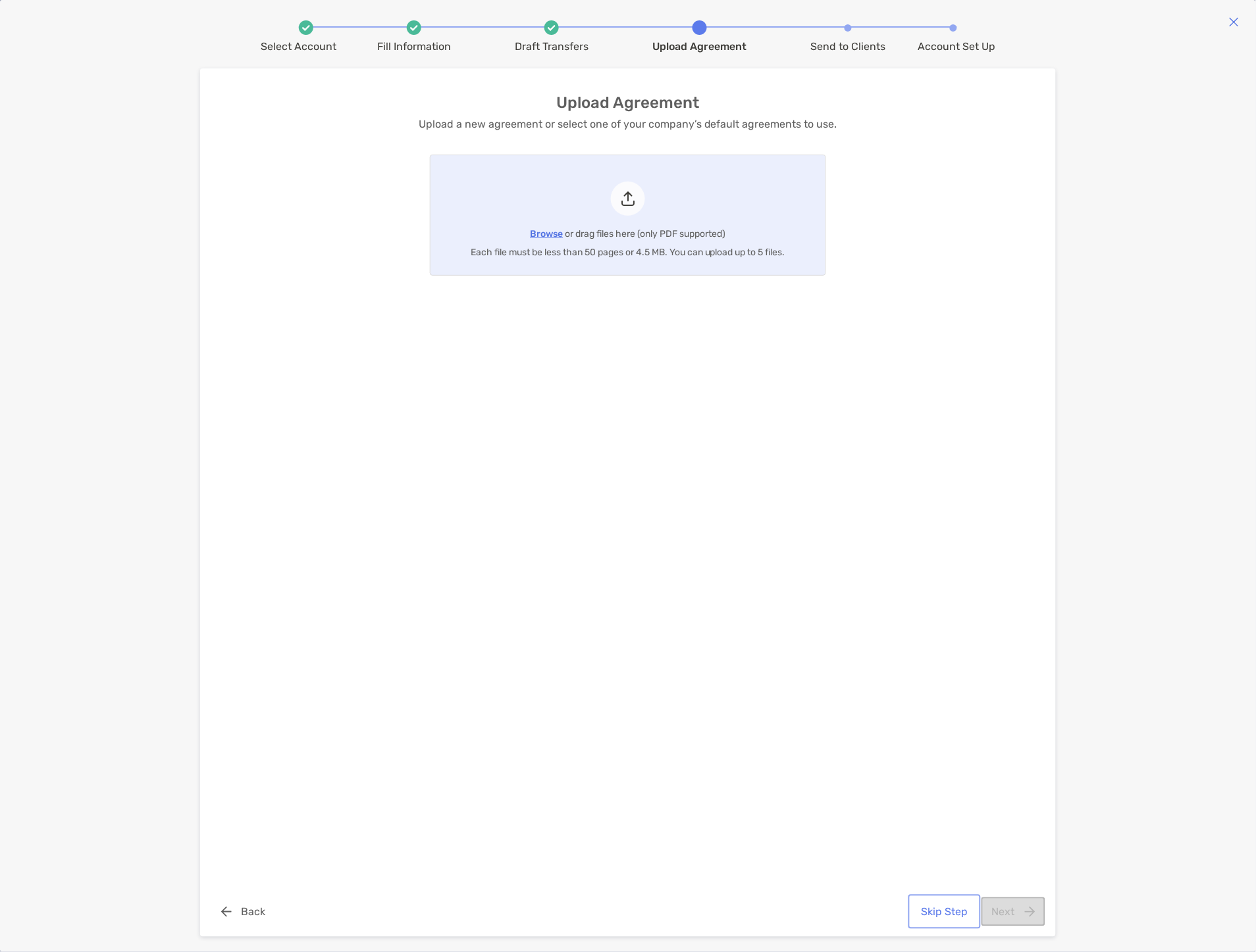
click at [945, 911] on button "Skip Step" at bounding box center [944, 912] width 67 height 29
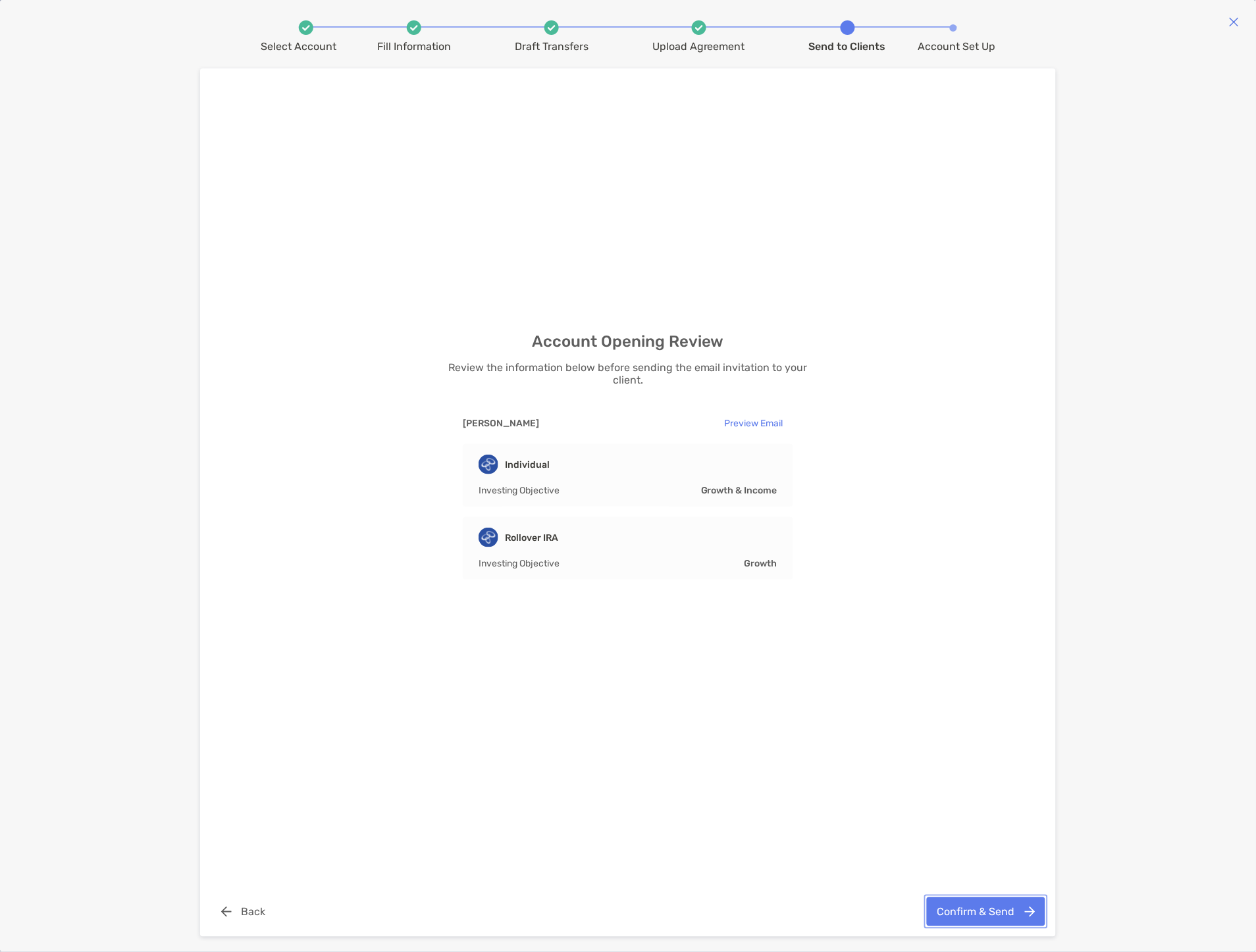
click at [976, 915] on button "Confirm & Send" at bounding box center [985, 912] width 118 height 29
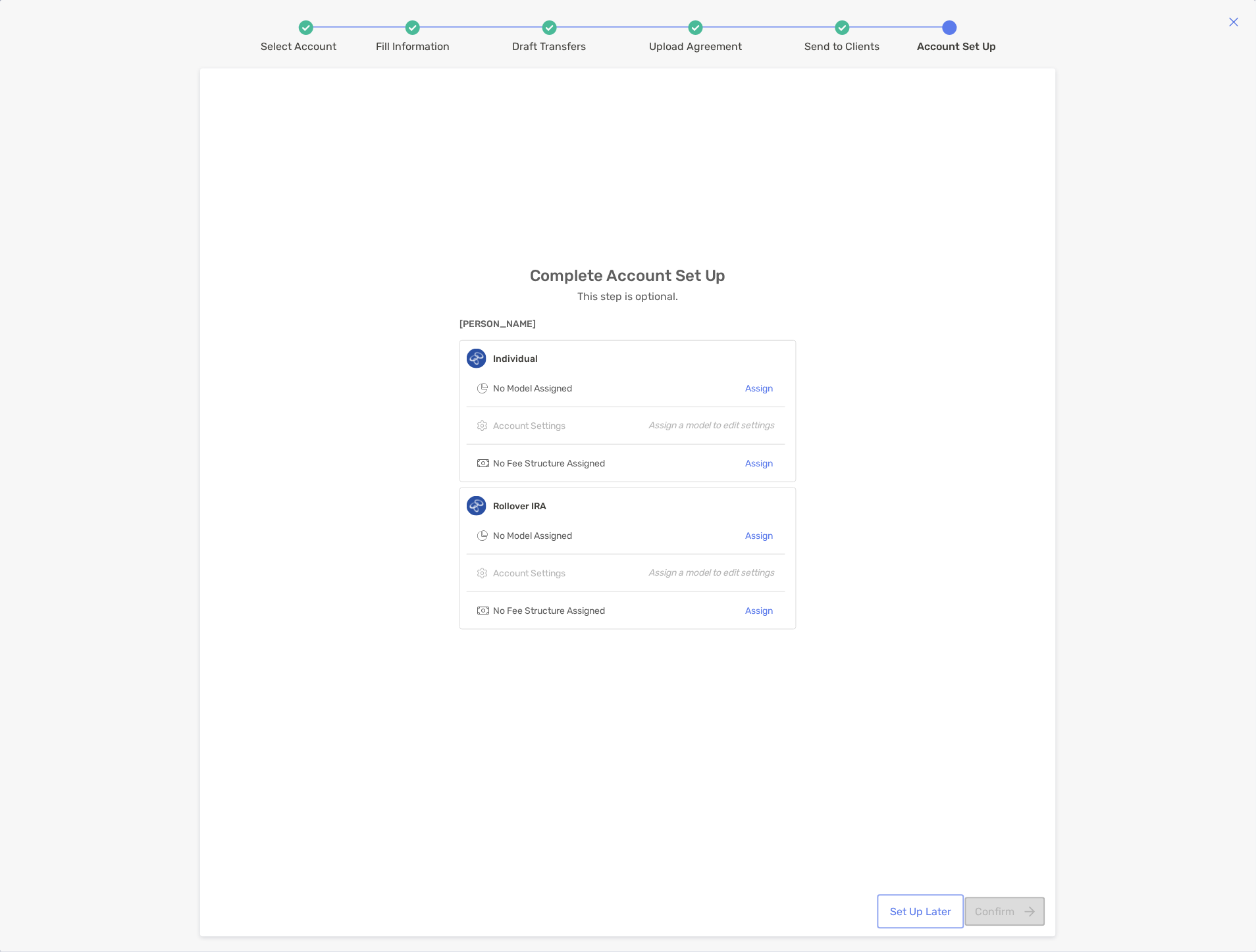
click at [898, 916] on button "Set Up Later" at bounding box center [921, 912] width 82 height 29
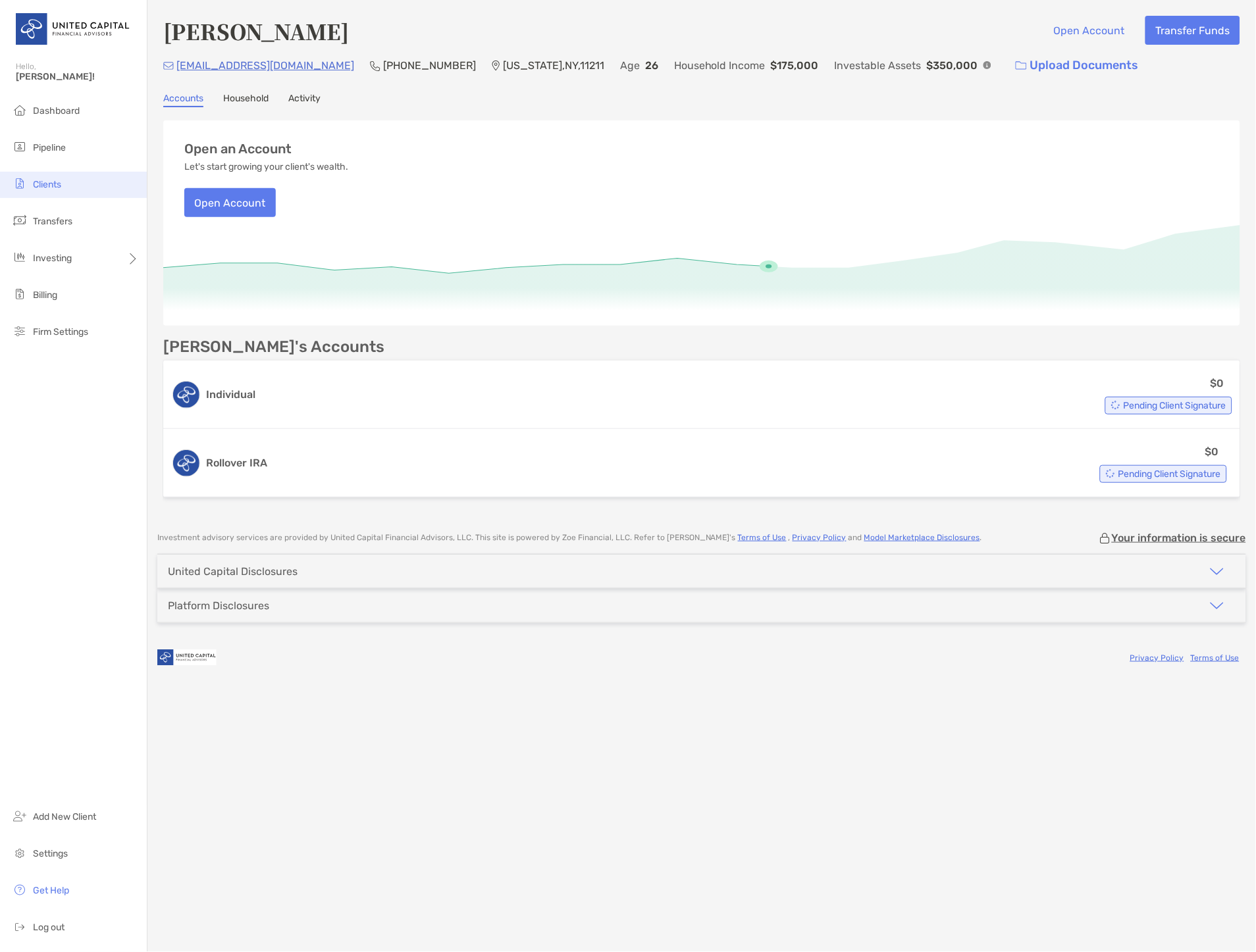
click at [63, 172] on li "Clients" at bounding box center [73, 185] width 147 height 26
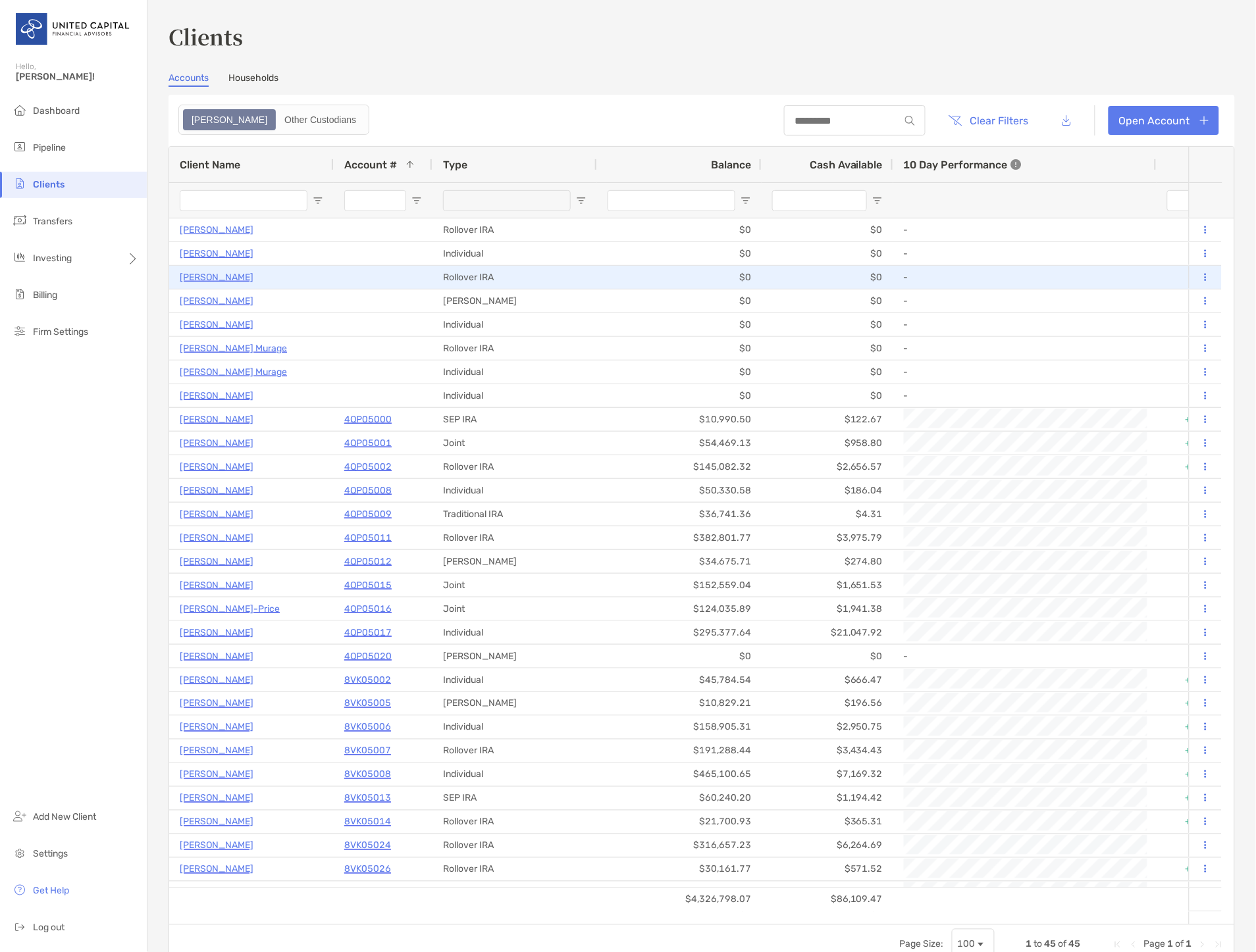
click at [1199, 273] on button at bounding box center [1205, 277] width 12 height 13
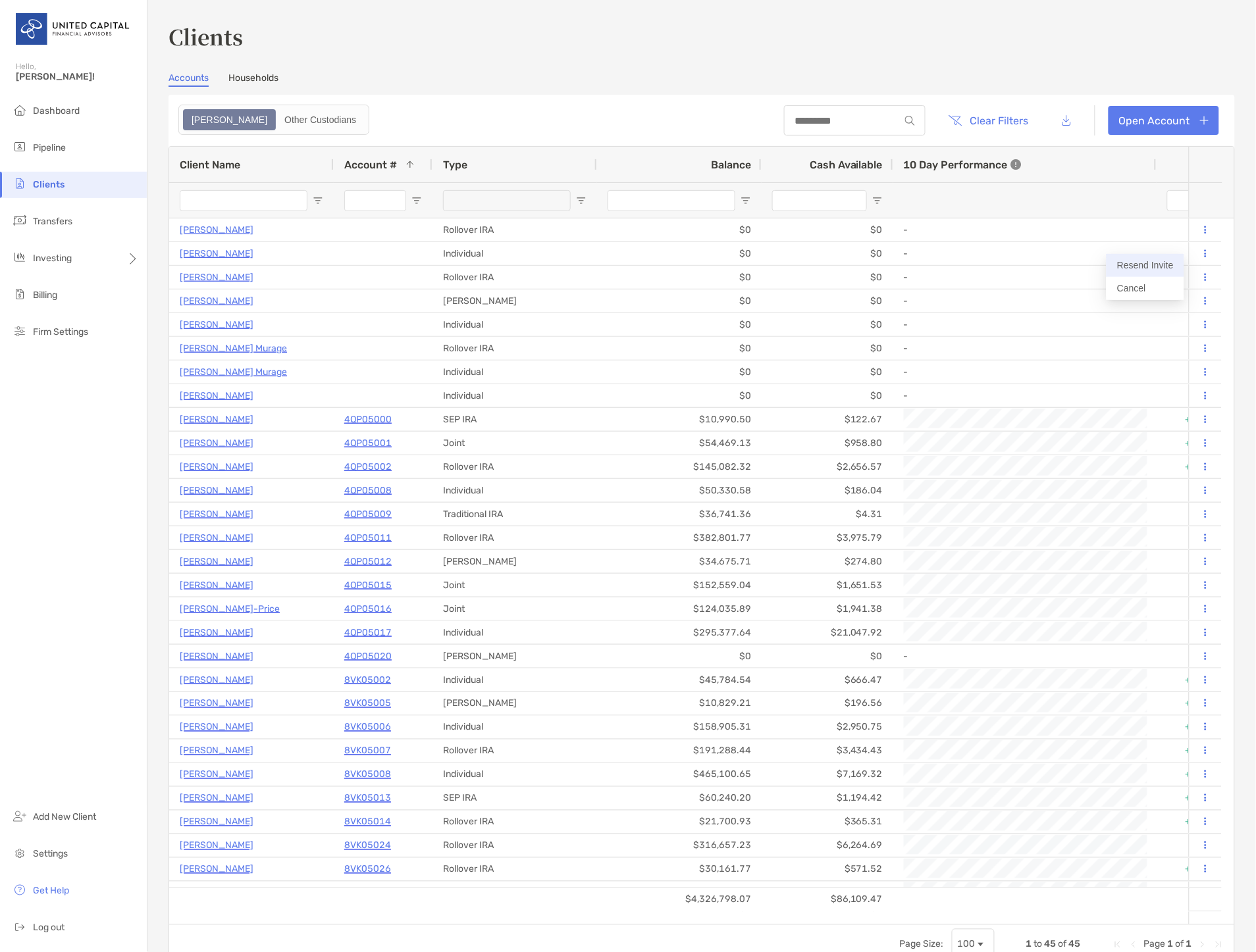
click at [1161, 268] on button "Resend Invite" at bounding box center [1146, 266] width 78 height 23
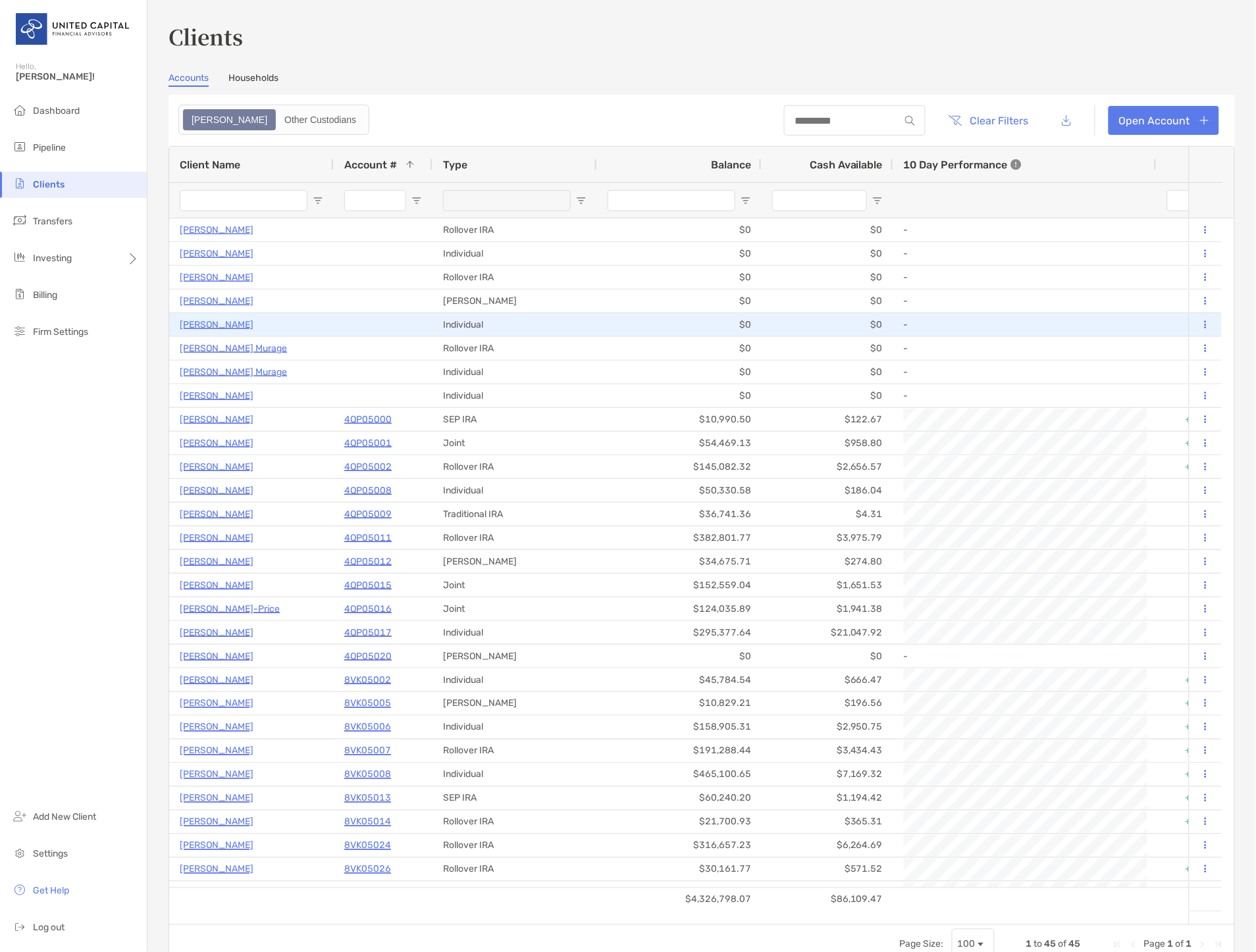
click at [221, 323] on p "[PERSON_NAME]" at bounding box center [216, 324] width 73 height 17
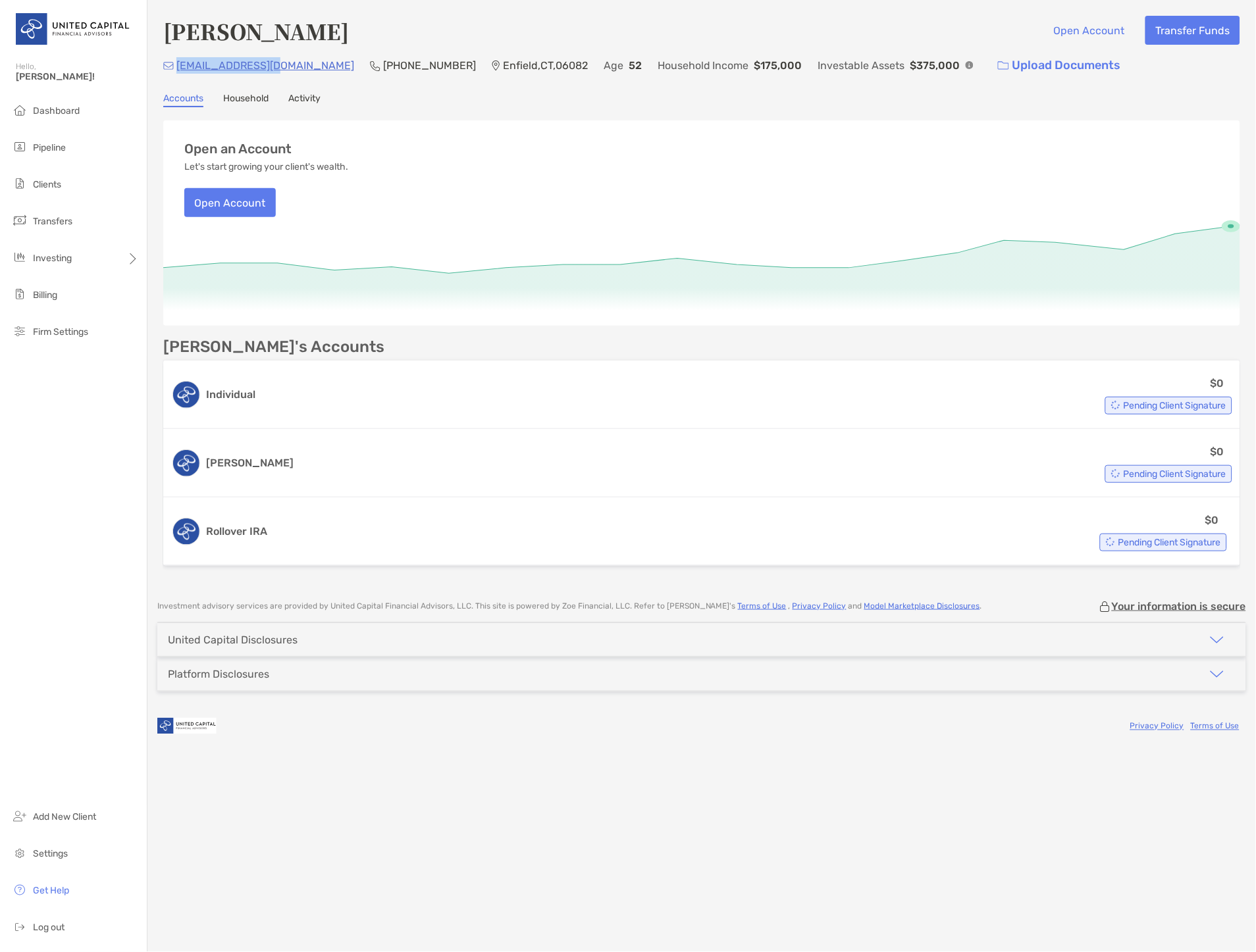
drag, startPoint x: 285, startPoint y: 63, endPoint x: 176, endPoint y: 65, distance: 109.0
click at [176, 65] on div "[EMAIL_ADDRESS][DOMAIN_NAME] (413) 237-[GEOGRAPHIC_DATA] Age [DEMOGRAPHIC_DATA]…" at bounding box center [701, 65] width 1077 height 28
copy p "[EMAIL_ADDRESS][DOMAIN_NAME]"
click at [281, 67] on div "[EMAIL_ADDRESS][DOMAIN_NAME] (413) 237-[GEOGRAPHIC_DATA] Age [DEMOGRAPHIC_DATA]…" at bounding box center [701, 65] width 1077 height 28
drag, startPoint x: 285, startPoint y: 62, endPoint x: 181, endPoint y: 63, distance: 104.0
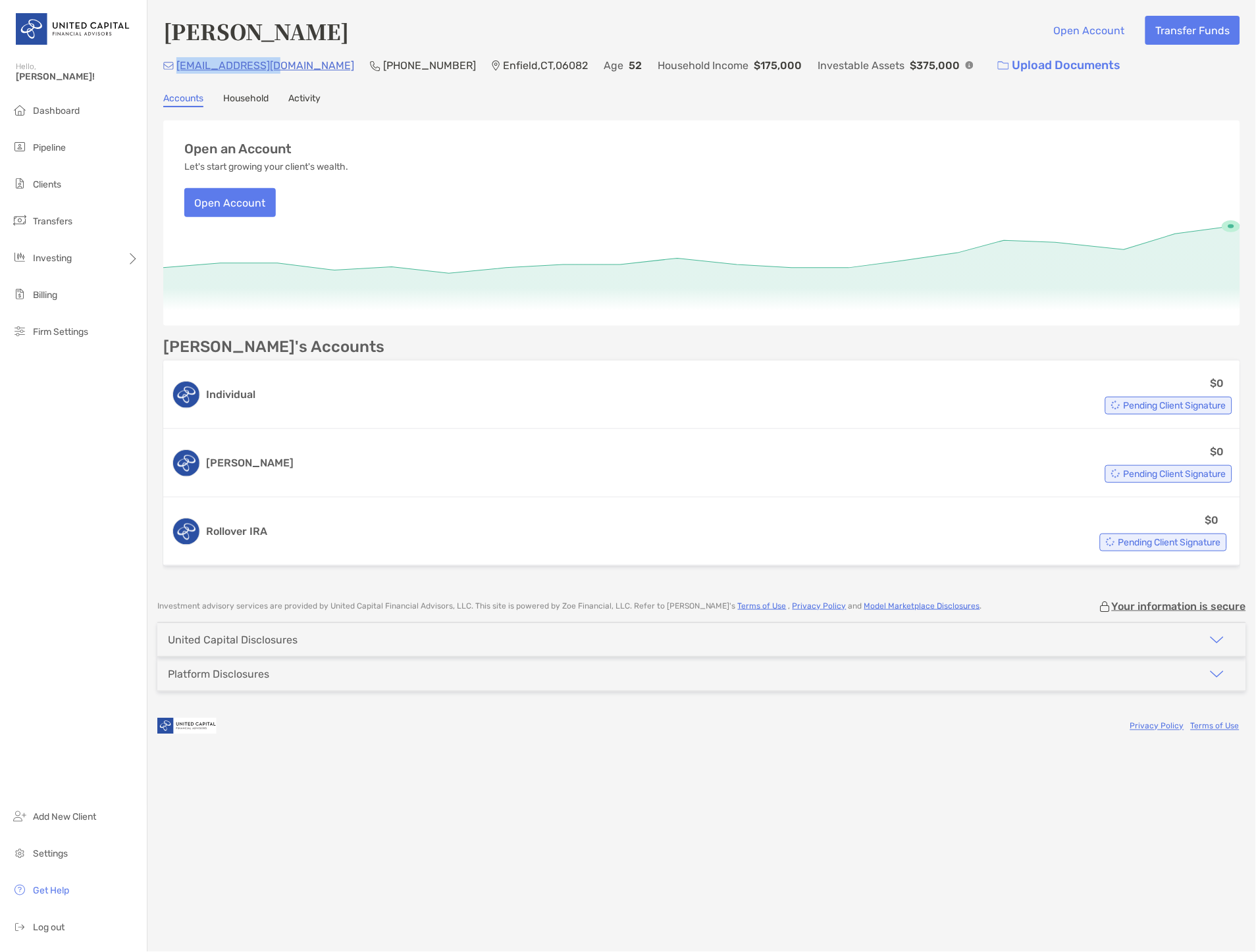
click at [181, 63] on div "[EMAIL_ADDRESS][DOMAIN_NAME] (413) 237-[GEOGRAPHIC_DATA] Age [DEMOGRAPHIC_DATA]…" at bounding box center [701, 65] width 1077 height 28
copy p "[EMAIL_ADDRESS][DOMAIN_NAME]"
